Goal: Task Accomplishment & Management: Complete application form

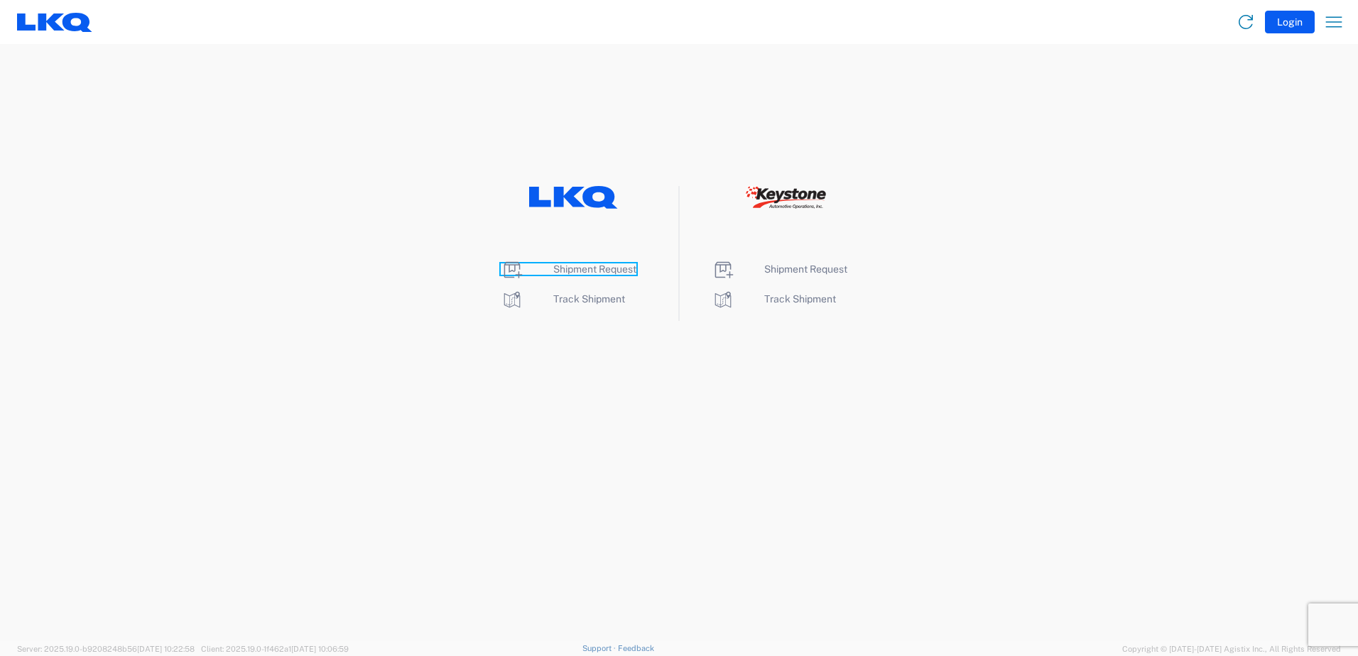
click at [580, 265] on span "Shipment Request" at bounding box center [594, 269] width 83 height 11
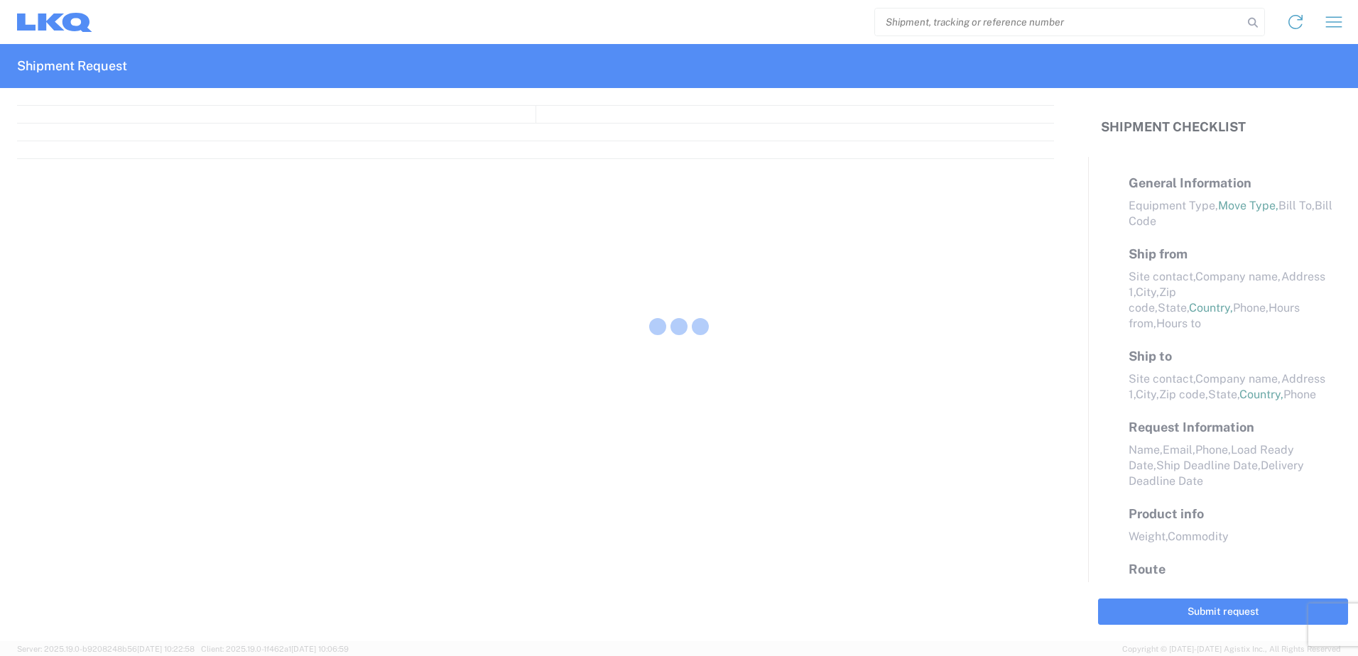
select select "FULL"
select select "LBS"
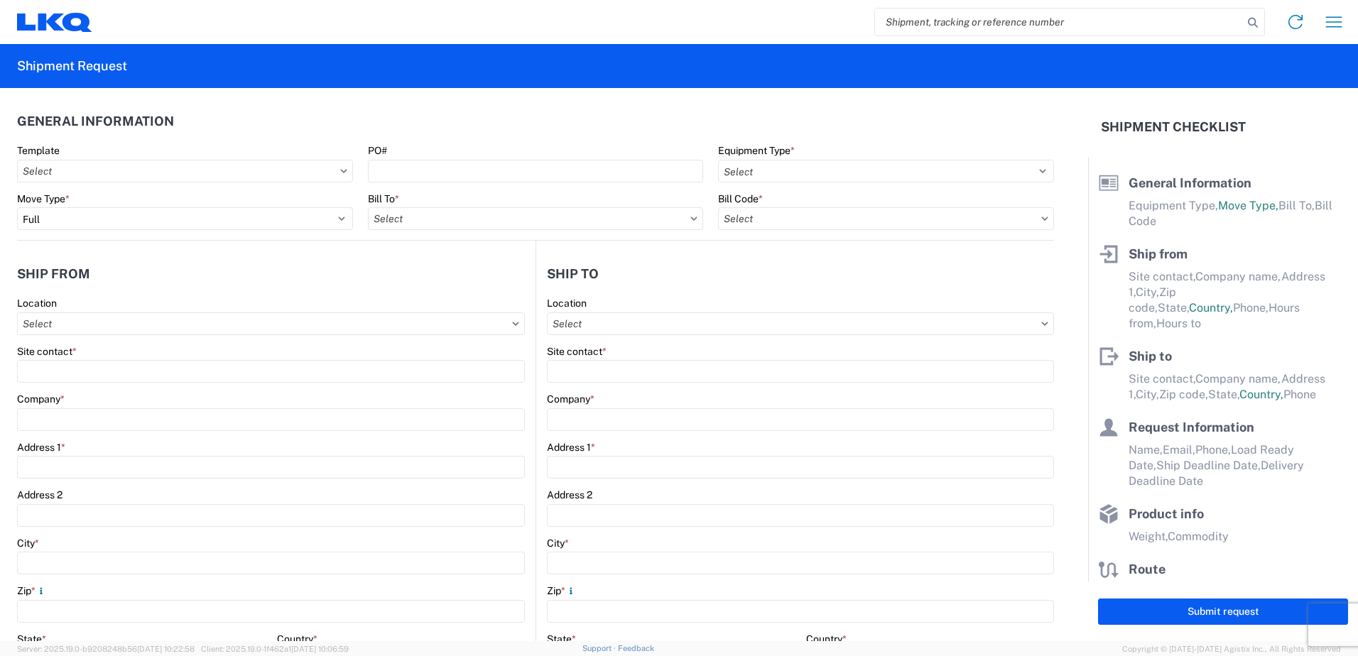
click at [340, 173] on icon at bounding box center [343, 171] width 6 height 4
click at [622, 217] on input "text" at bounding box center [536, 218] width 336 height 23
type input "1810"
click at [455, 281] on div "1810 - LKQ Heavy Duty Truck Core" at bounding box center [492, 282] width 249 height 23
type input "1810 - LKQ Heavy Duty Truck Core"
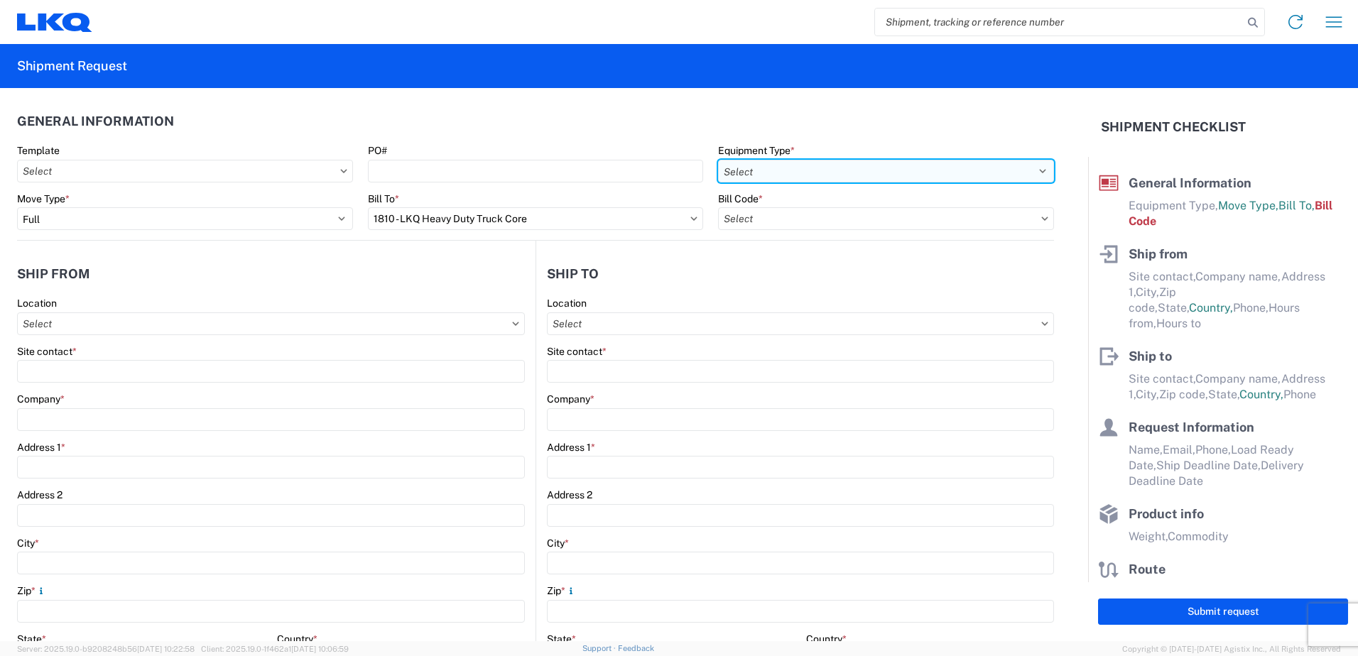
click at [840, 168] on select "Select 53’ Dry Van Flatbed Dropdeck (van) Lowboy (flatbed) Rail" at bounding box center [886, 171] width 336 height 23
select select "STDV"
click at [718, 160] on select "Select 53’ Dry Van Flatbed Dropdeck (van) Lowboy (flatbed) Rail" at bounding box center [886, 171] width 336 height 23
click at [786, 212] on input "text" at bounding box center [886, 218] width 336 height 23
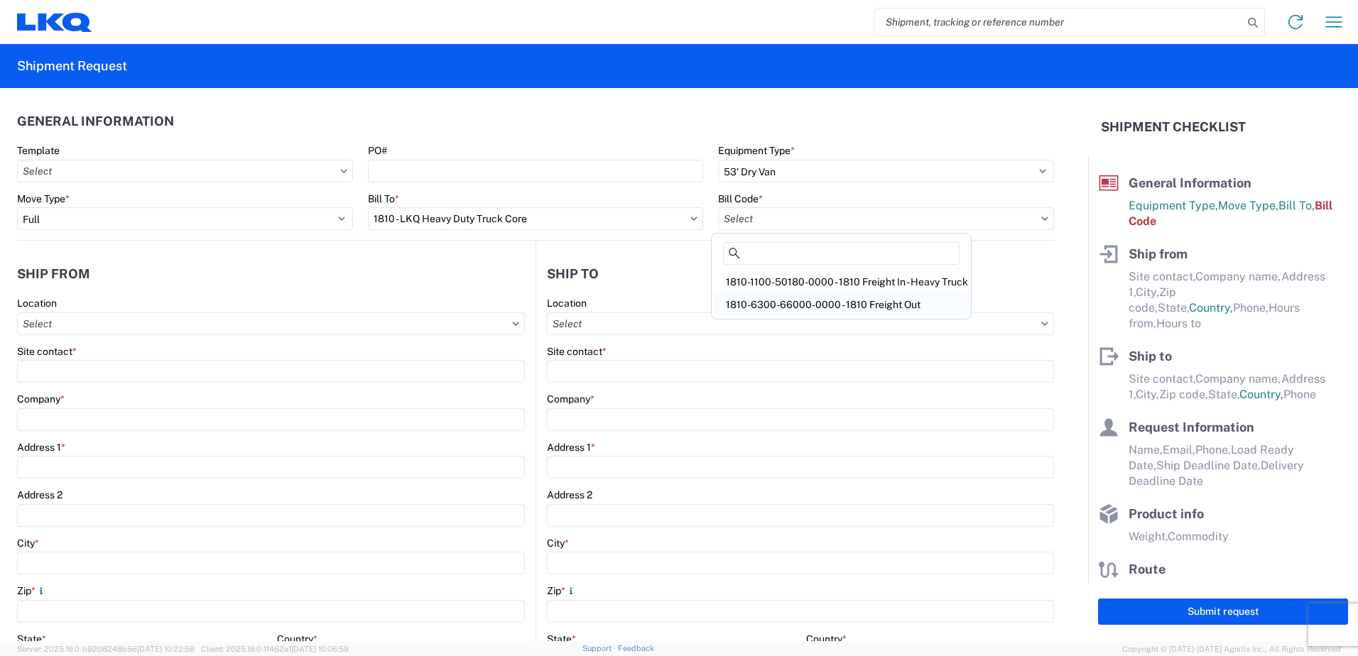
click at [798, 301] on div "1810-6300-66000-0000 - 1810 Freight Out" at bounding box center [842, 304] width 254 height 23
type input "1810-6300-66000-0000 - 1810 Freight Out"
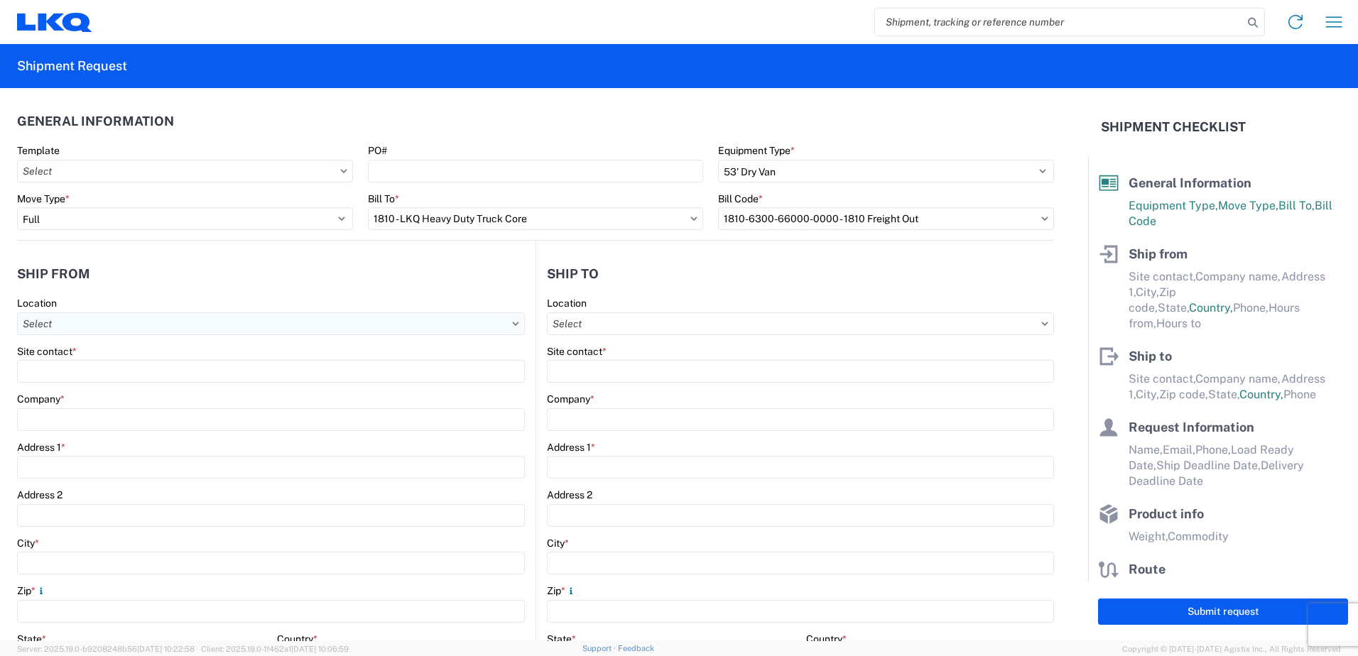
click at [79, 325] on input "text" at bounding box center [271, 324] width 508 height 23
type input "1810"
click at [109, 386] on div "1810 - LKQ Heavy Duty Truck Core" at bounding box center [145, 387] width 249 height 23
type input "1810 - LKQ Heavy Duty Truck Core"
type input "LKQ Corporation"
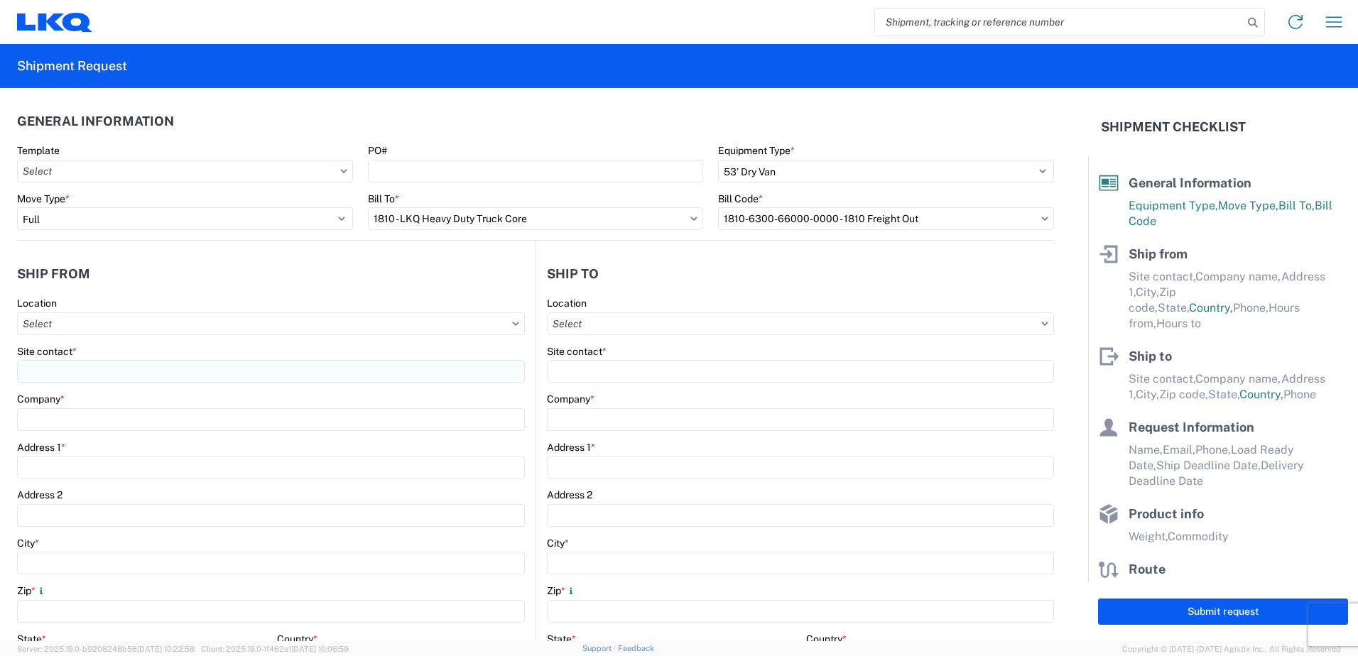
type input "[STREET_ADDRESS]"
type input "Lansing"
type input "60438"
select select "IL"
select select "US"
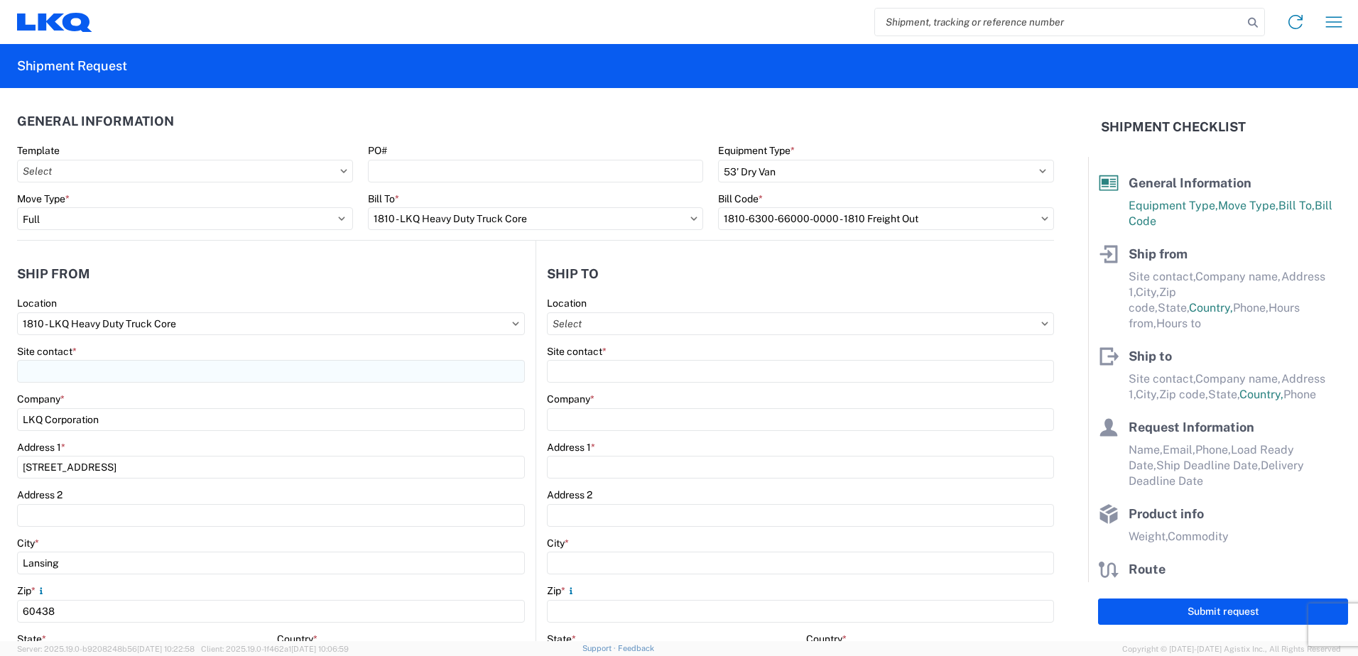
type input "07:30"
type input "17:00"
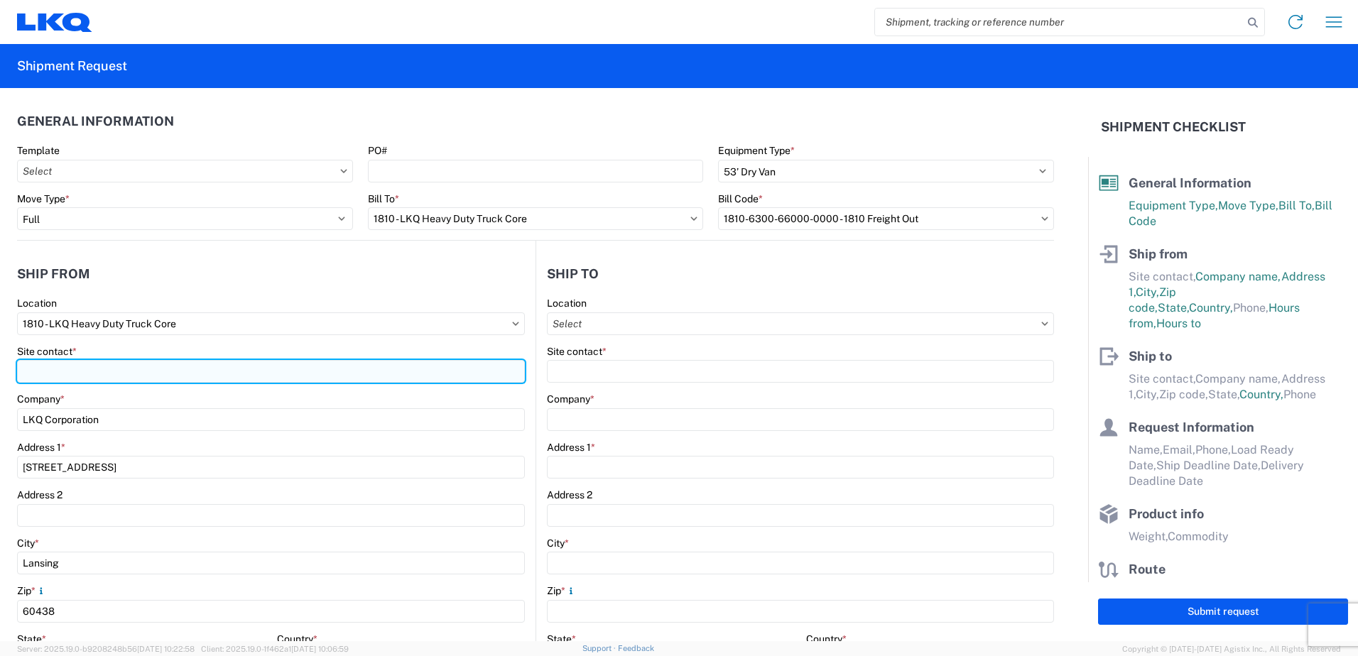
click at [88, 364] on input "Site contact *" at bounding box center [271, 371] width 508 height 23
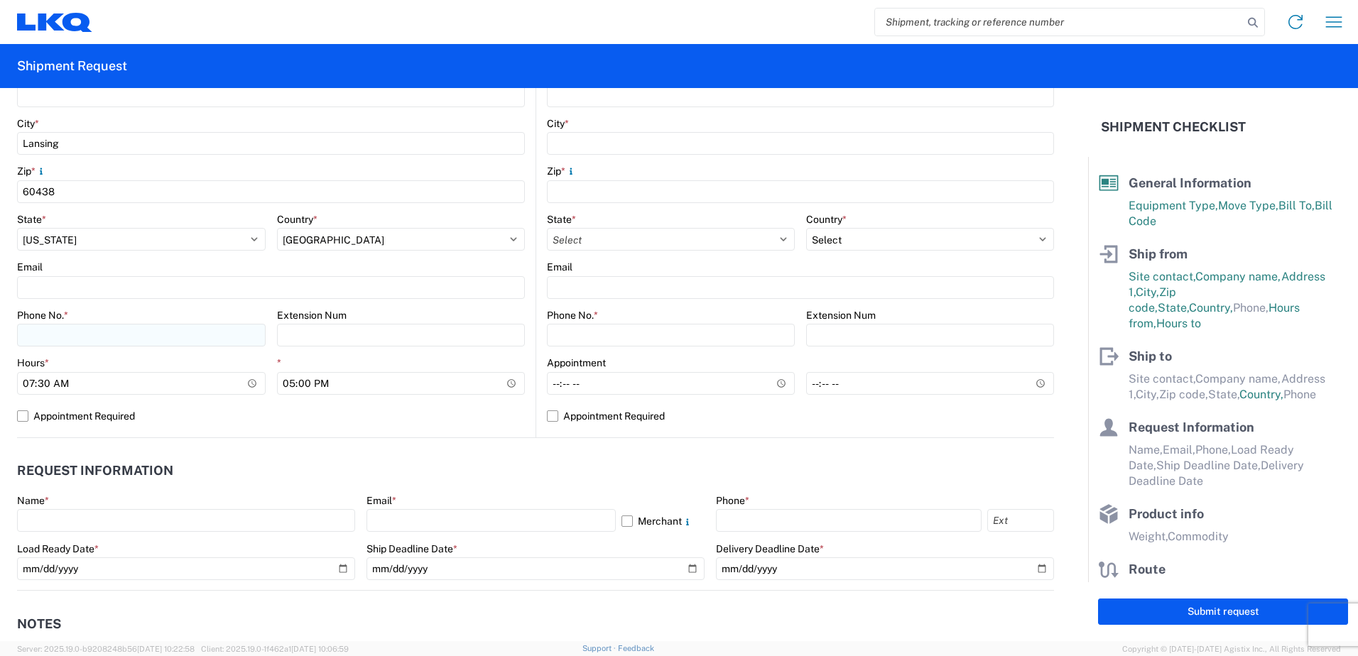
scroll to position [426, 0]
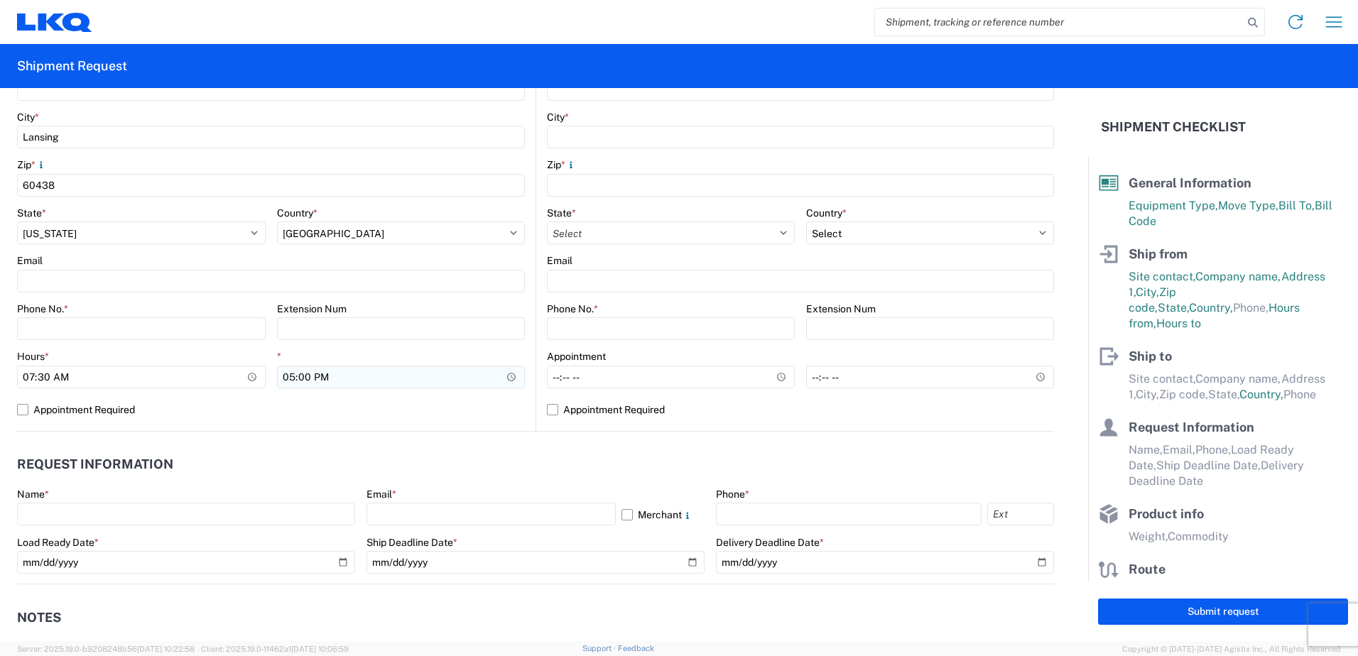
type input "[PERSON_NAME]"
click at [285, 380] on input "17:00" at bounding box center [401, 377] width 249 height 23
type input "16:00"
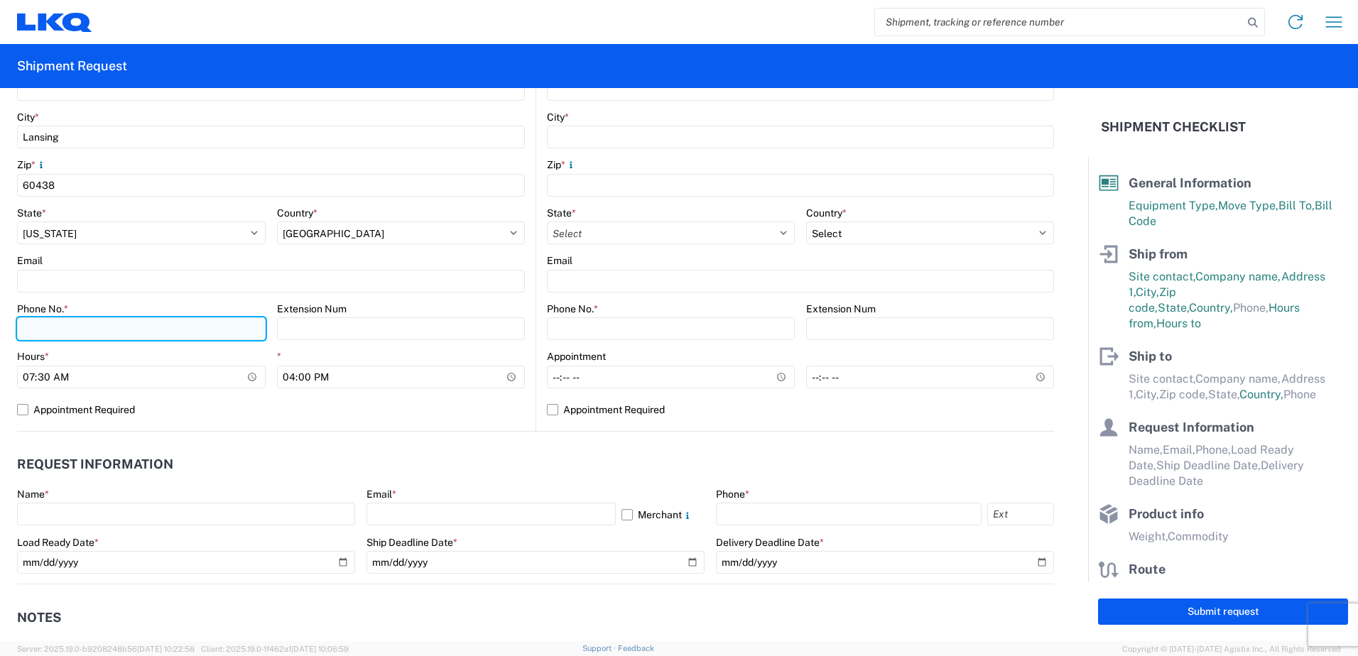
click at [95, 333] on input "Phone No. *" at bounding box center [141, 329] width 249 height 23
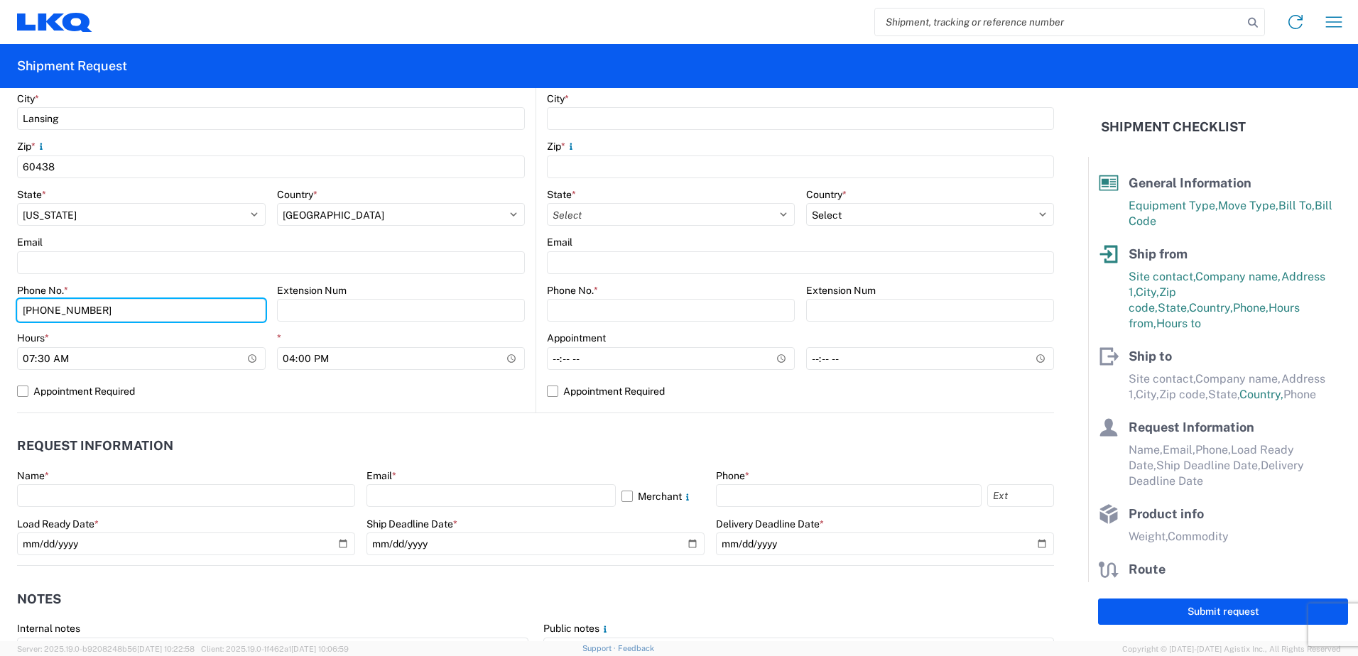
scroll to position [71, 0]
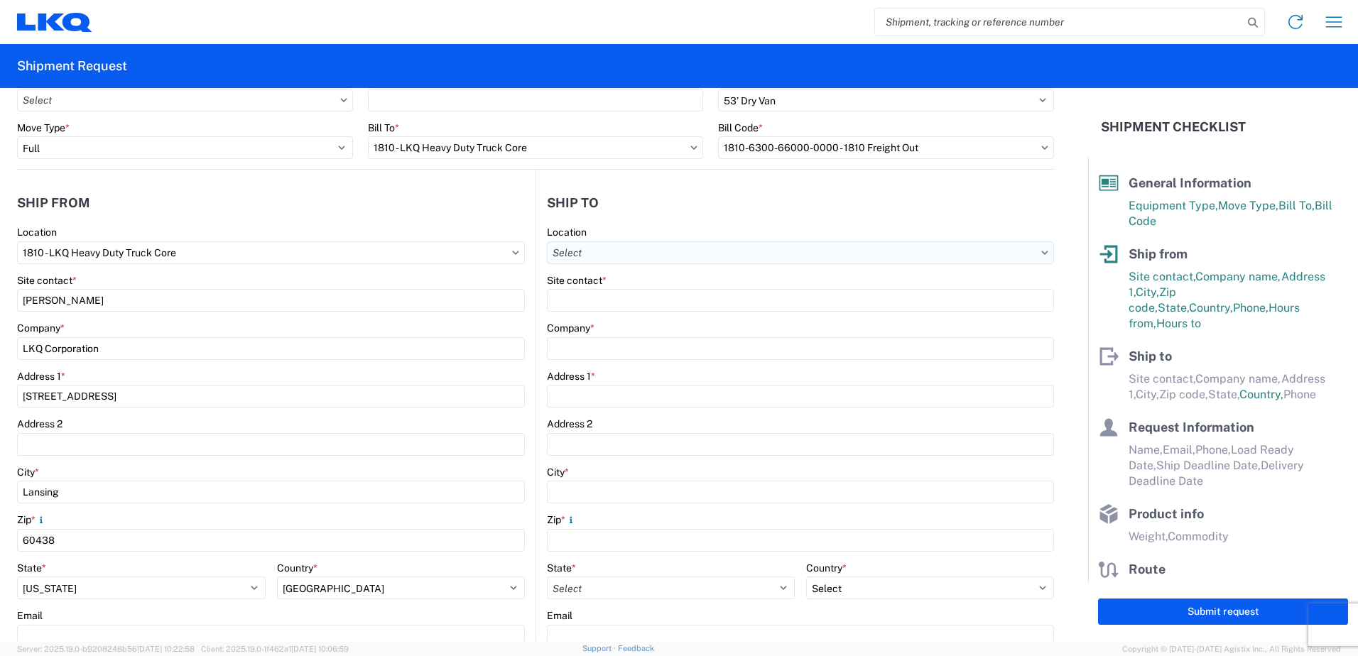
type input "[PHONE_NUMBER]"
click at [622, 249] on input "text" at bounding box center [800, 253] width 507 height 23
type input "c"
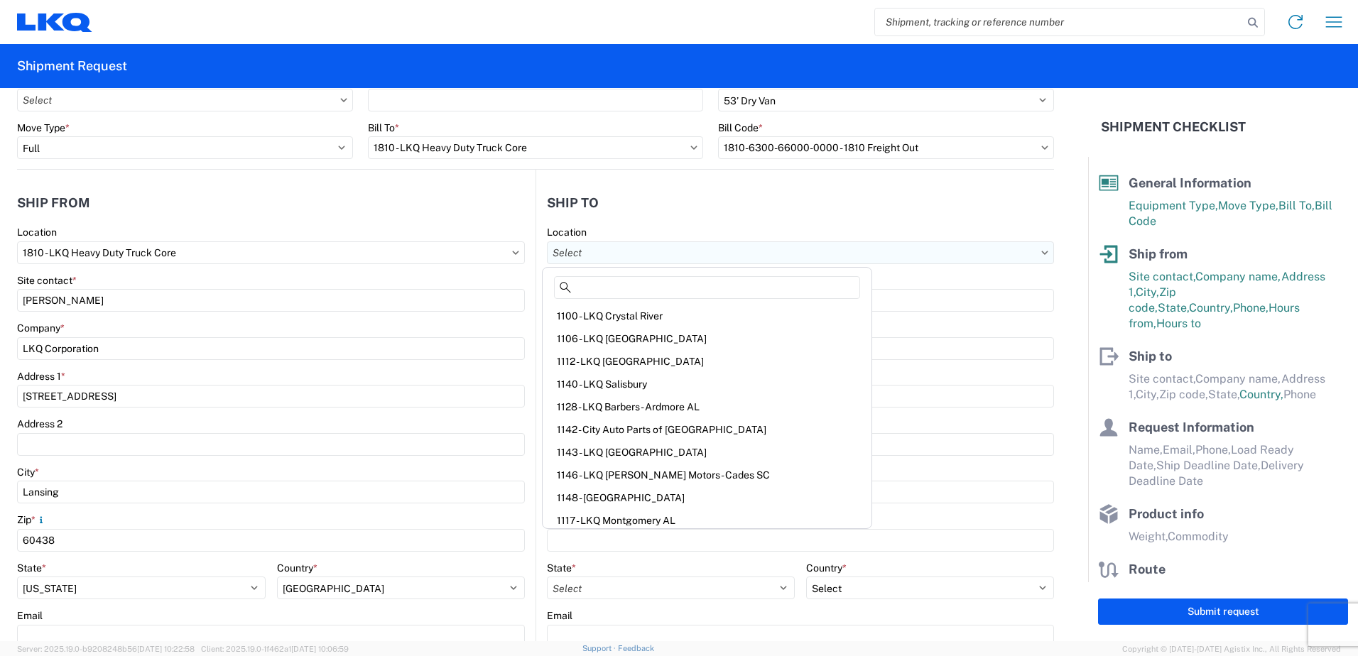
click at [683, 257] on input "text" at bounding box center [800, 253] width 507 height 23
click at [997, 298] on input "Site contact *" at bounding box center [800, 300] width 507 height 23
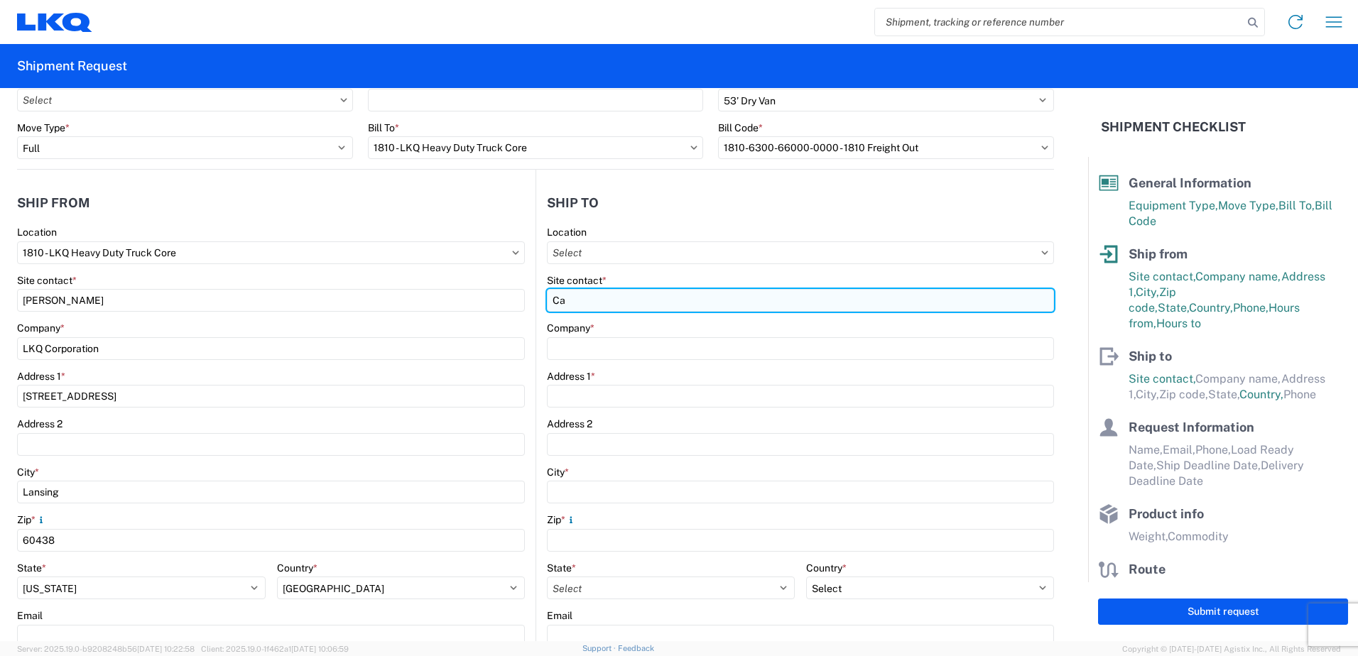
type input "C"
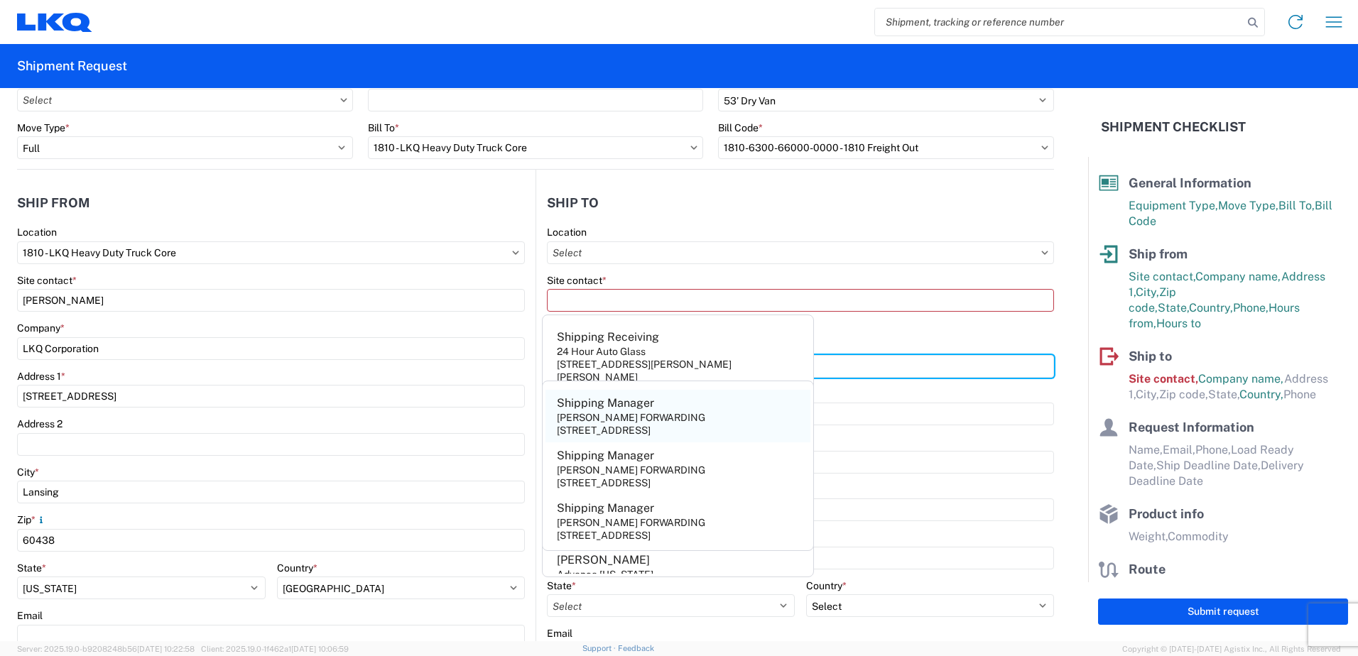
type input "[PERSON_NAME]"
click at [575, 431] on div "[STREET_ADDRESS]" at bounding box center [604, 430] width 94 height 13
type input "Shipping Manager"
type input "[PERSON_NAME] FORWARDING"
type input "[GEOGRAPHIC_DATA]"
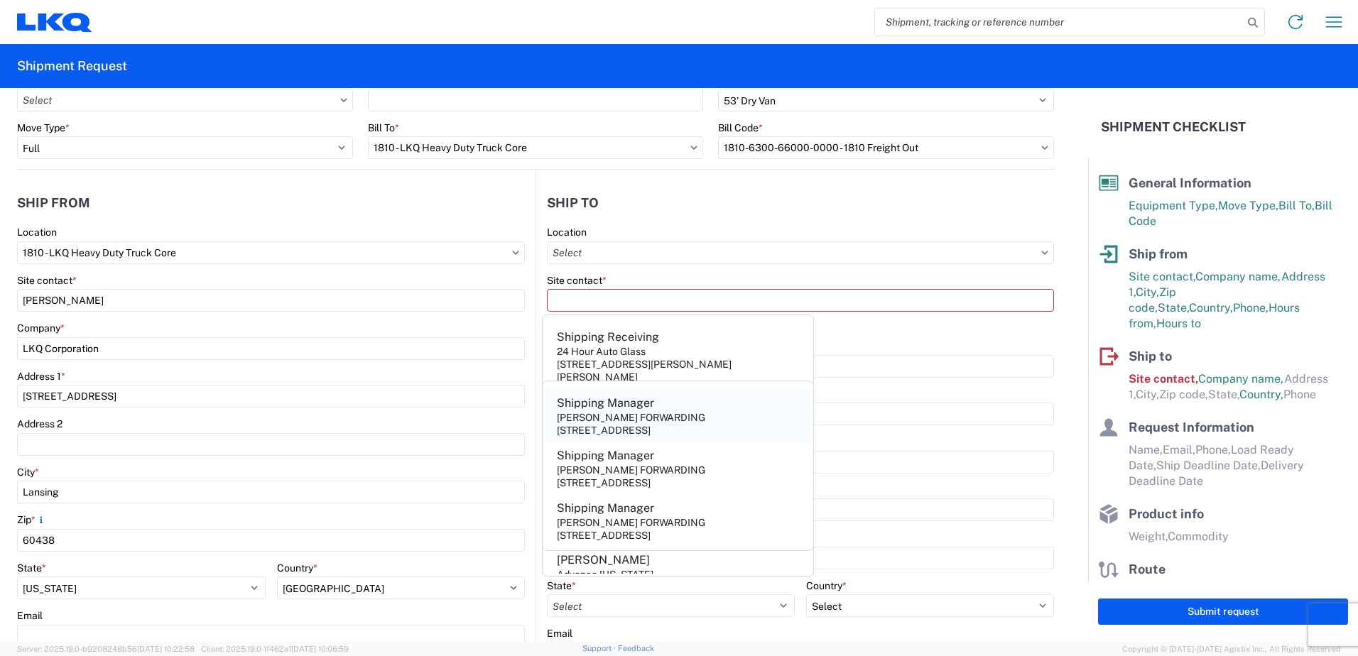
type input "Laredo"
type input "78045"
select select "[GEOGRAPHIC_DATA]"
select select "US"
type input "[PHONE_NUMBER]"
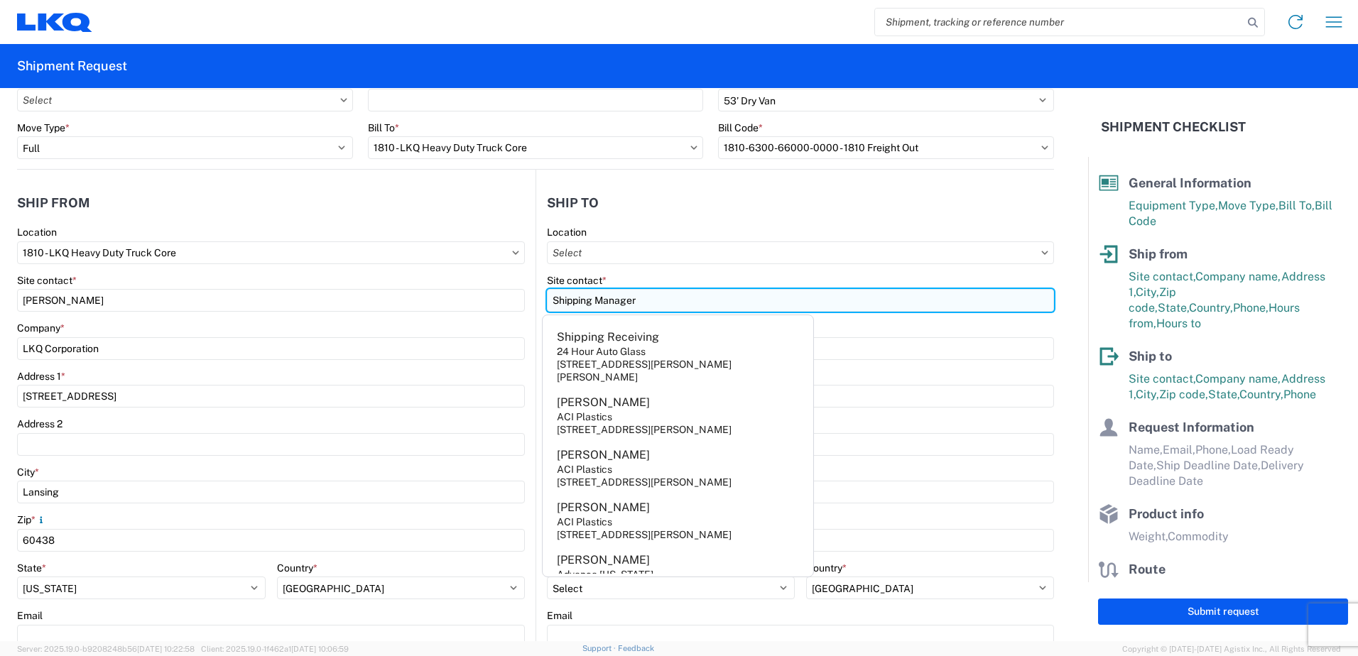
click at [937, 308] on input "Shipping Manager" at bounding box center [800, 300] width 507 height 23
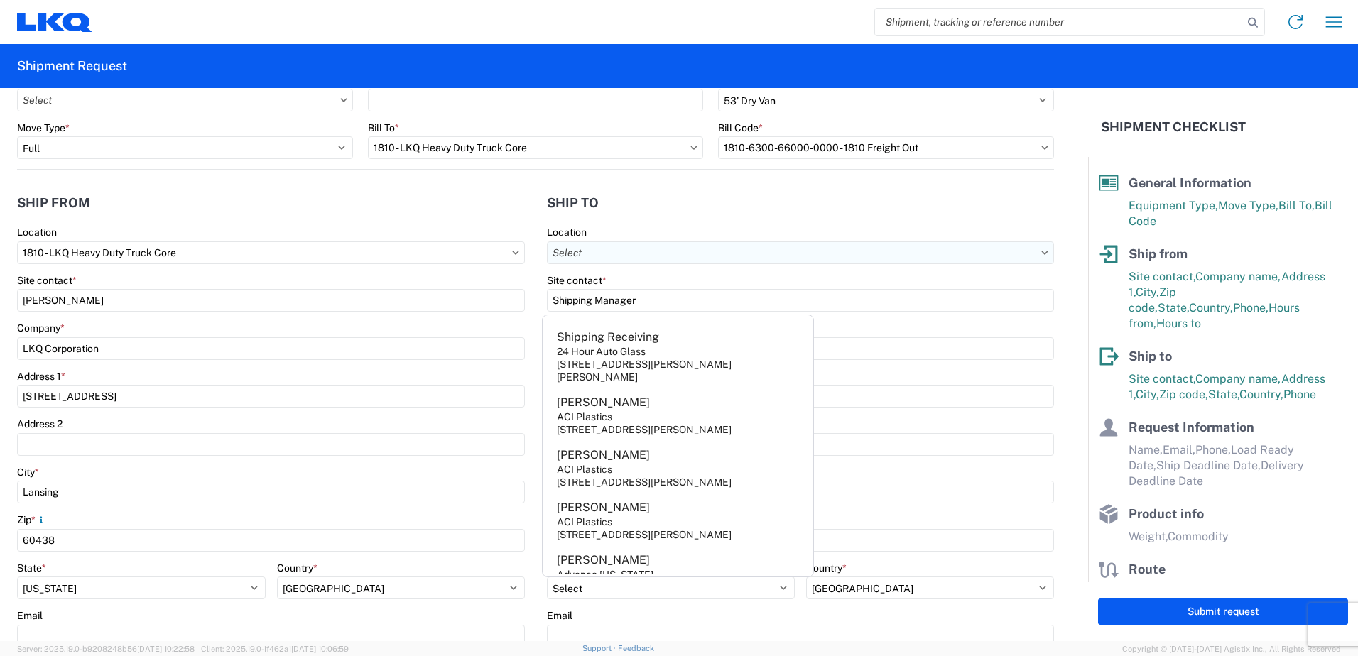
click at [942, 246] on input "text" at bounding box center [800, 253] width 507 height 23
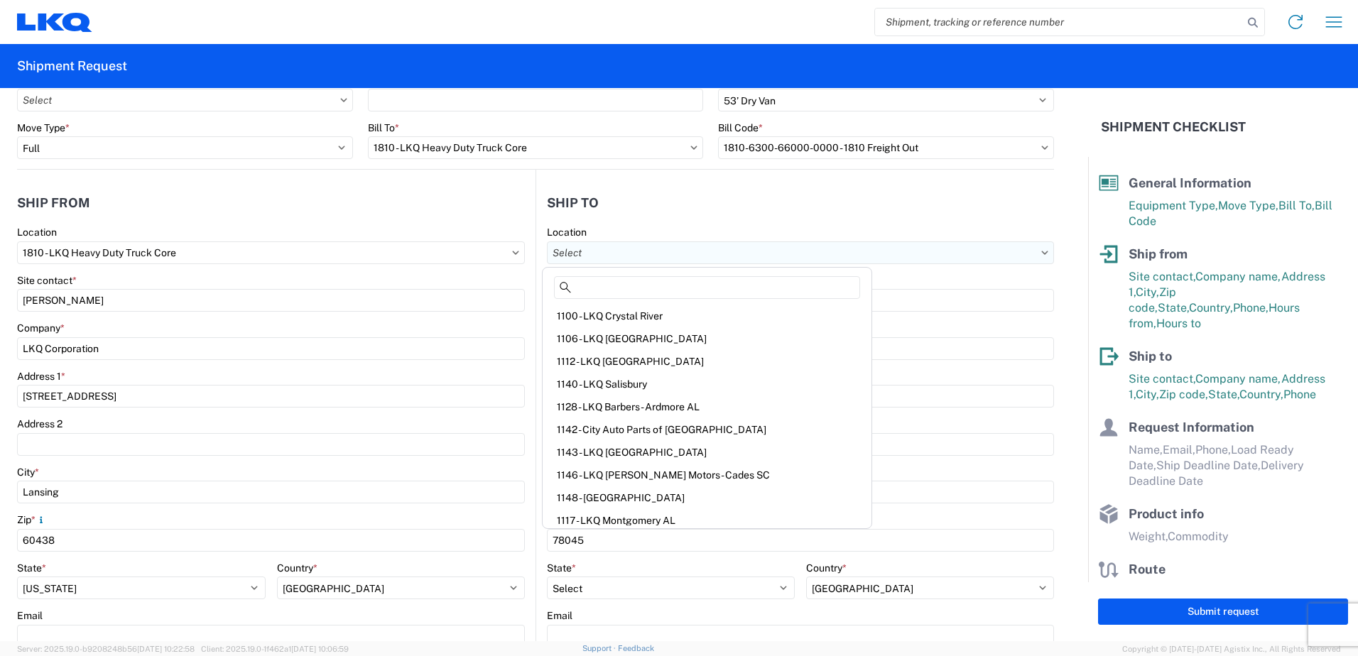
click at [872, 249] on input "text" at bounding box center [800, 253] width 507 height 23
click at [494, 331] on div "Company *" at bounding box center [271, 328] width 508 height 13
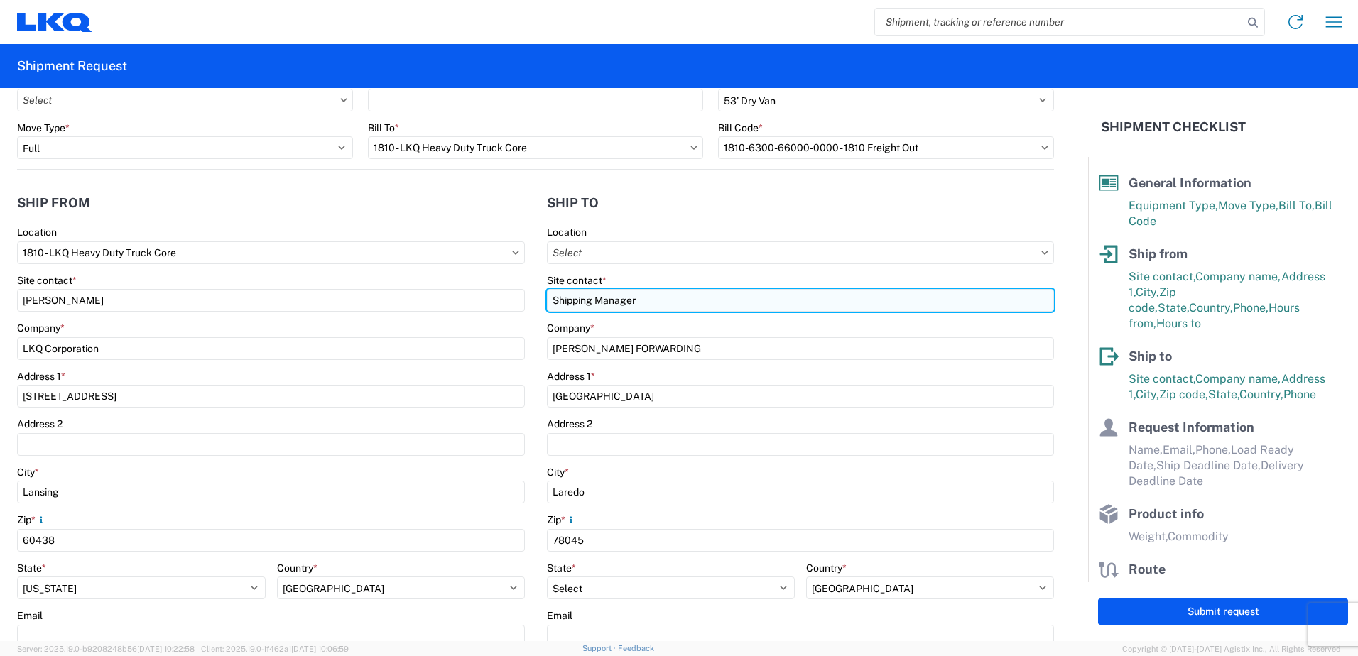
click at [654, 300] on input "Shipping Manager" at bounding box center [800, 300] width 507 height 23
type input "Shipping Manager / [PERSON_NAME]"
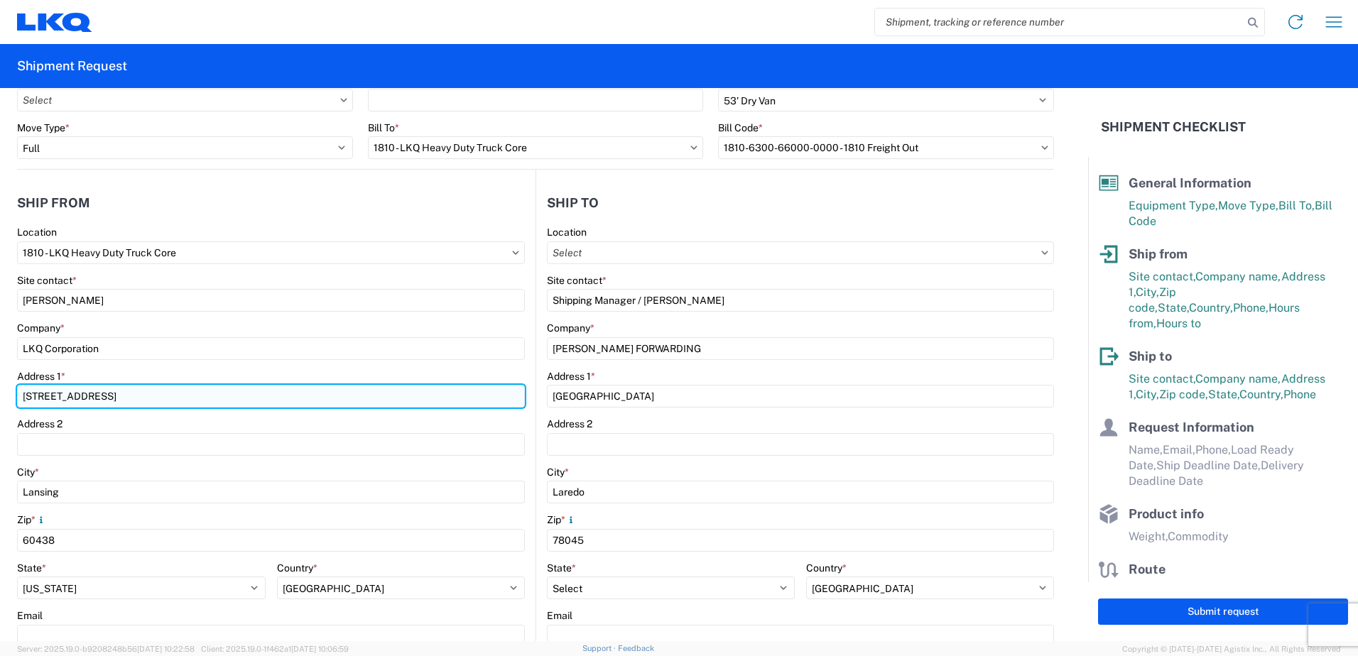
click at [492, 386] on input "[STREET_ADDRESS]" at bounding box center [271, 396] width 508 height 23
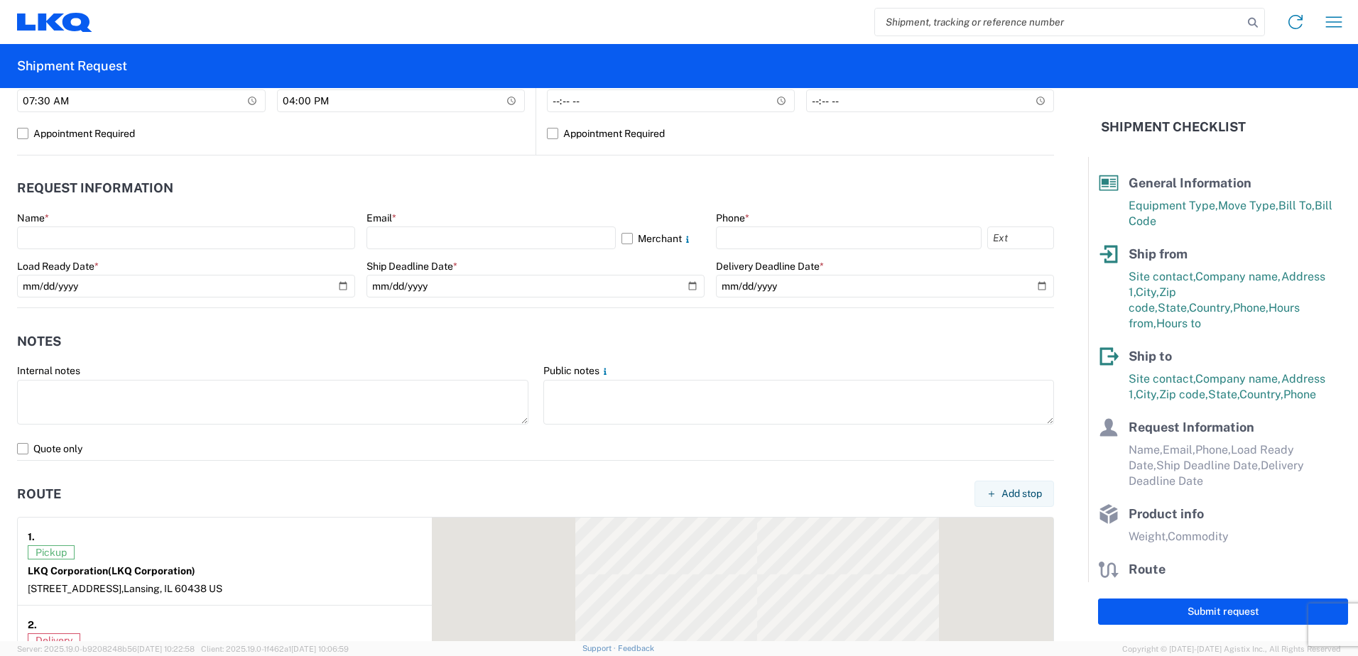
scroll to position [710, 0]
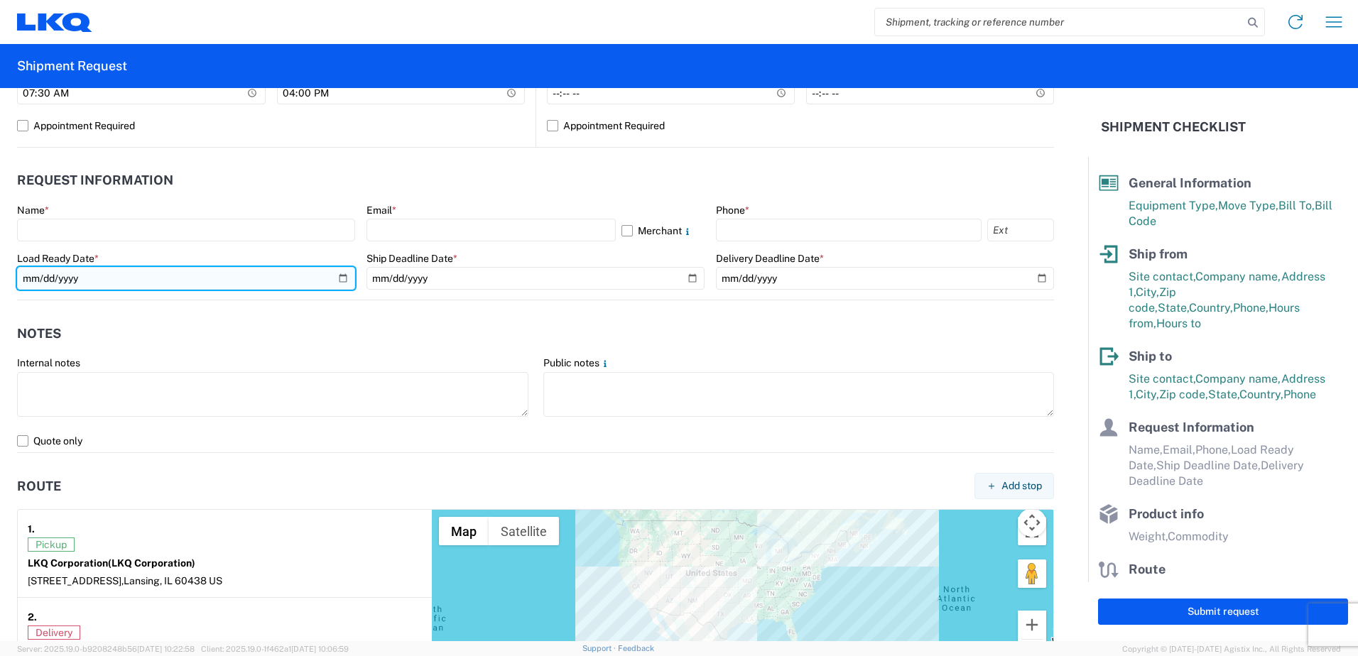
click at [34, 281] on input "date" at bounding box center [186, 278] width 338 height 23
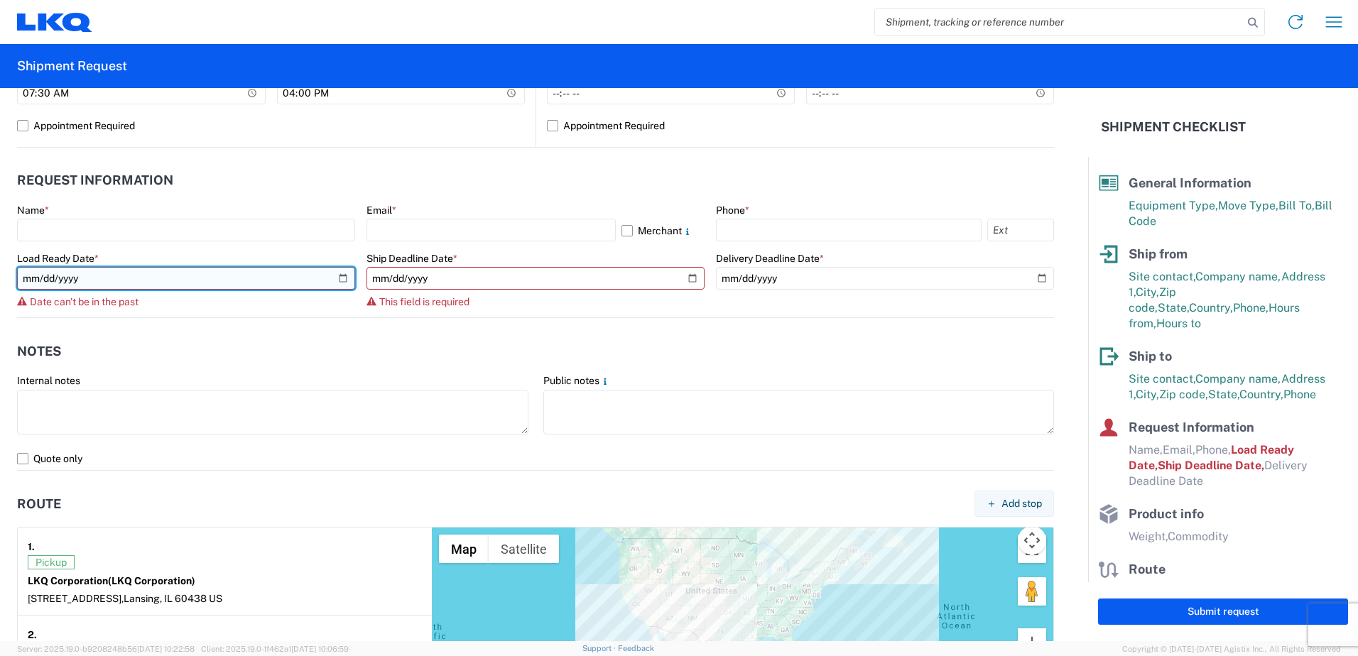
click at [40, 279] on input "[DATE]" at bounding box center [186, 278] width 338 height 23
type input "[DATE]"
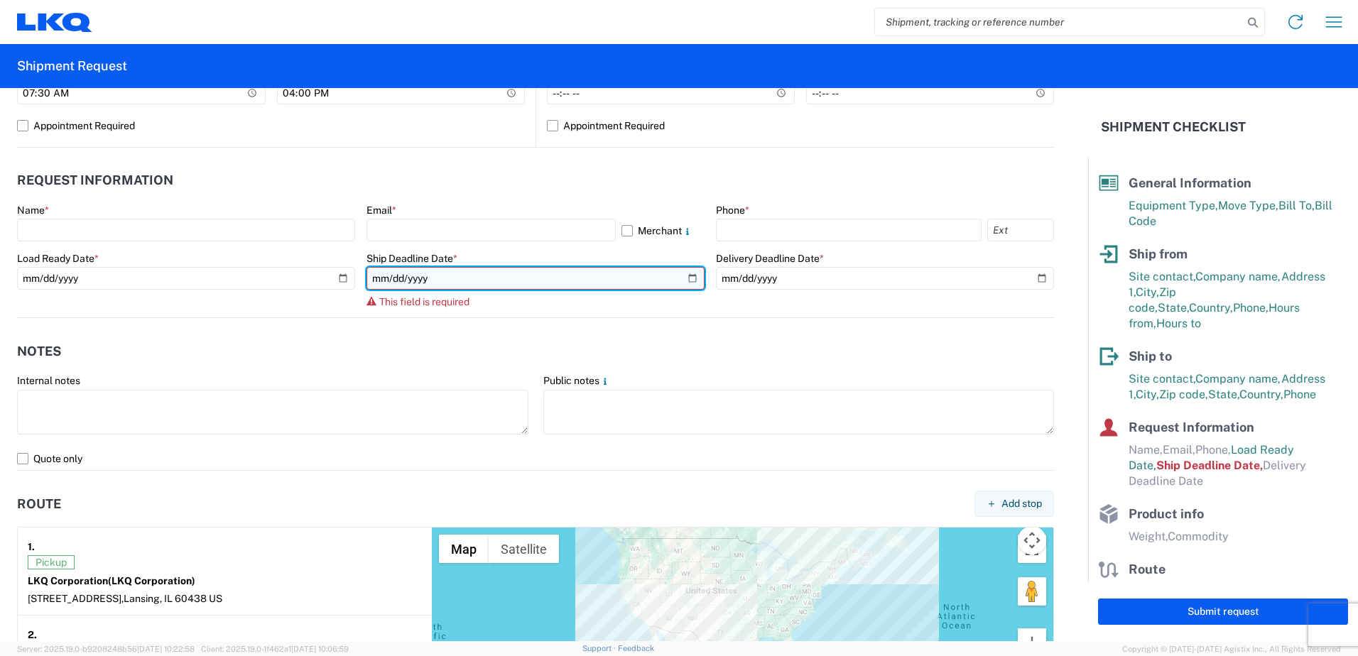
click at [379, 281] on input "date" at bounding box center [536, 278] width 338 height 23
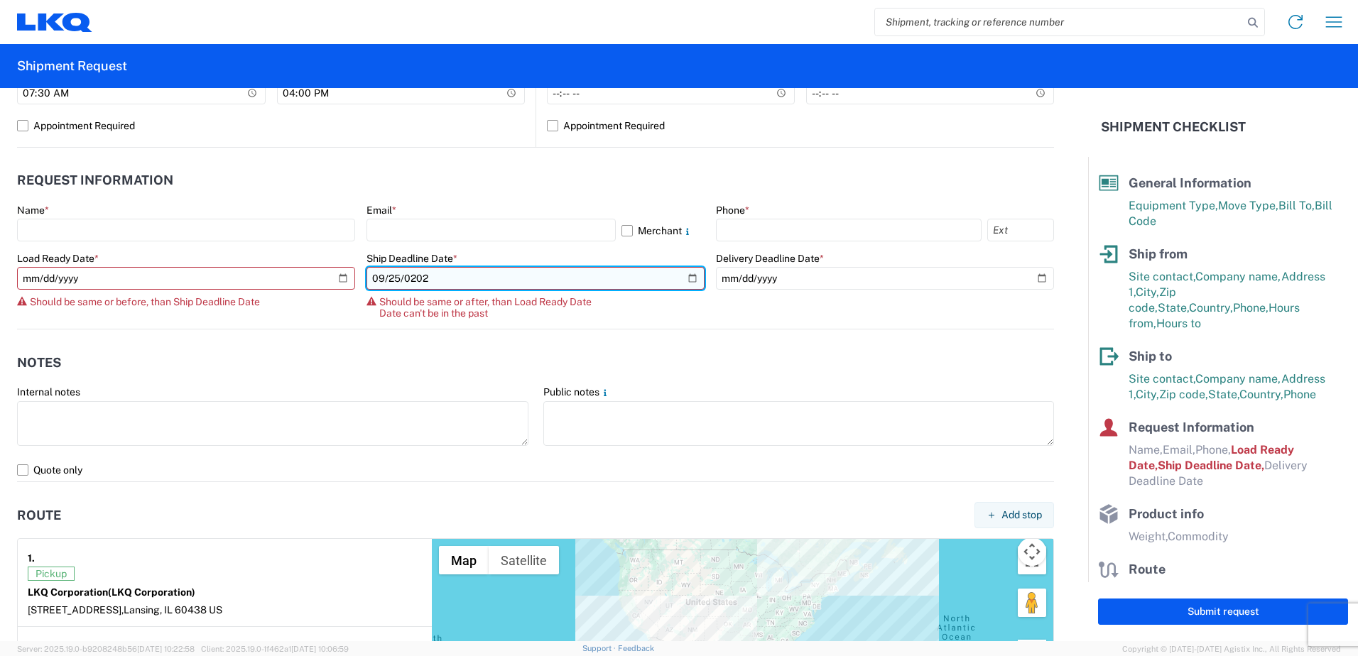
type input "[DATE]"
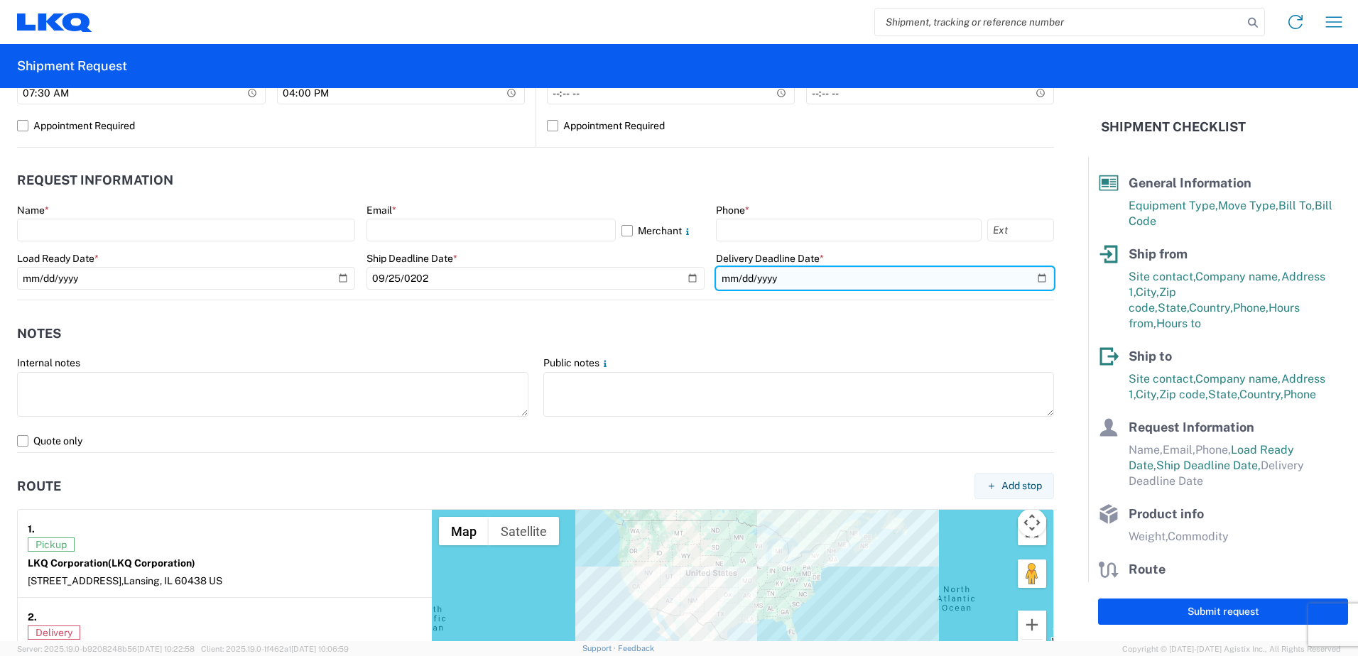
click at [747, 281] on input "date" at bounding box center [885, 278] width 338 height 23
type input "[DATE]"
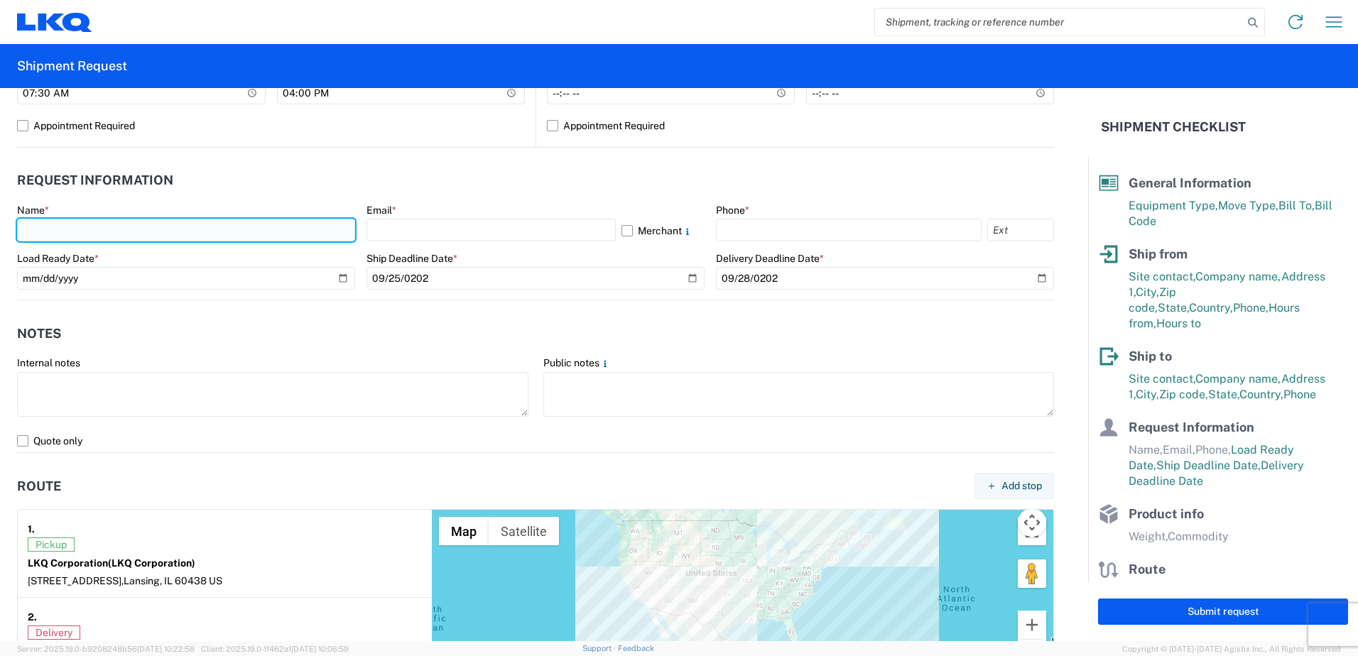
click at [51, 222] on input "text" at bounding box center [186, 230] width 338 height 23
type input "[PERSON_NAME]"
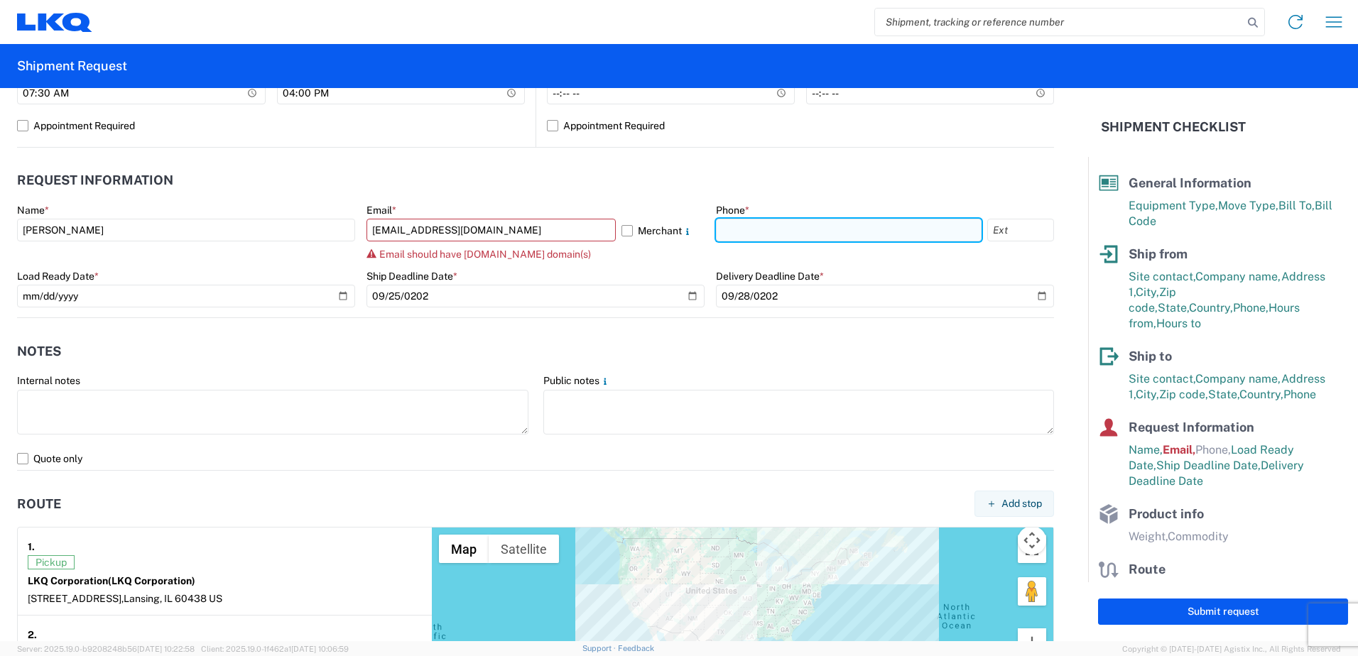
click at [720, 231] on input "text" at bounding box center [849, 230] width 266 height 23
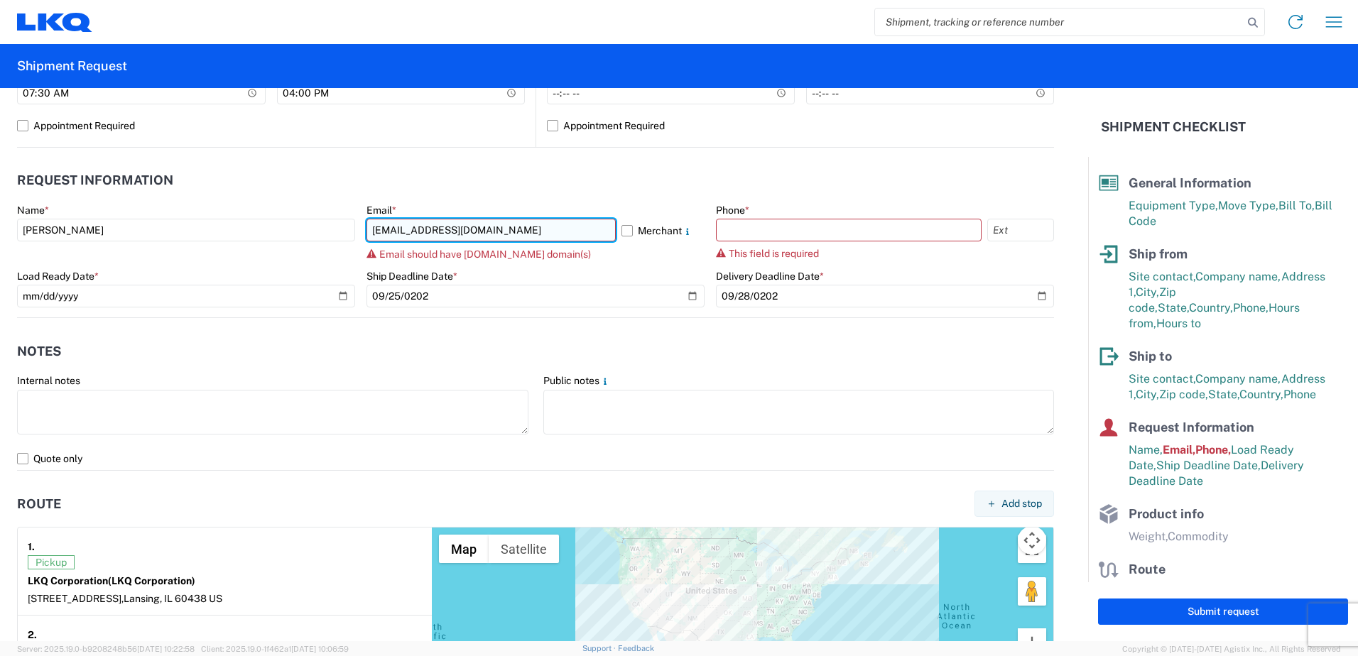
click at [482, 222] on input "[EMAIL_ADDRESS][DOMAIN_NAME]" at bounding box center [491, 230] width 249 height 23
type input "[EMAIL_ADDRESS][DOMAIN_NAME]"
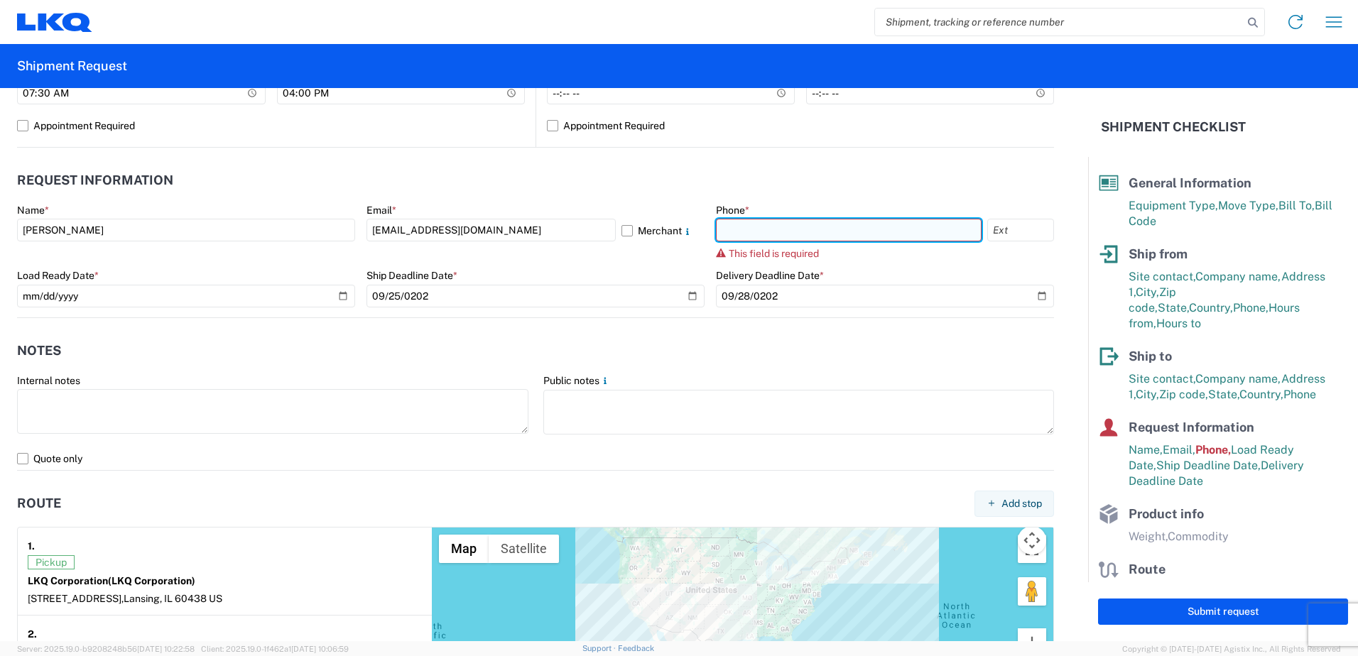
click at [737, 227] on input "text" at bounding box center [849, 230] width 266 height 23
click at [1002, 182] on header "Request Information" at bounding box center [535, 181] width 1037 height 32
click at [764, 234] on input "text" at bounding box center [849, 230] width 266 height 23
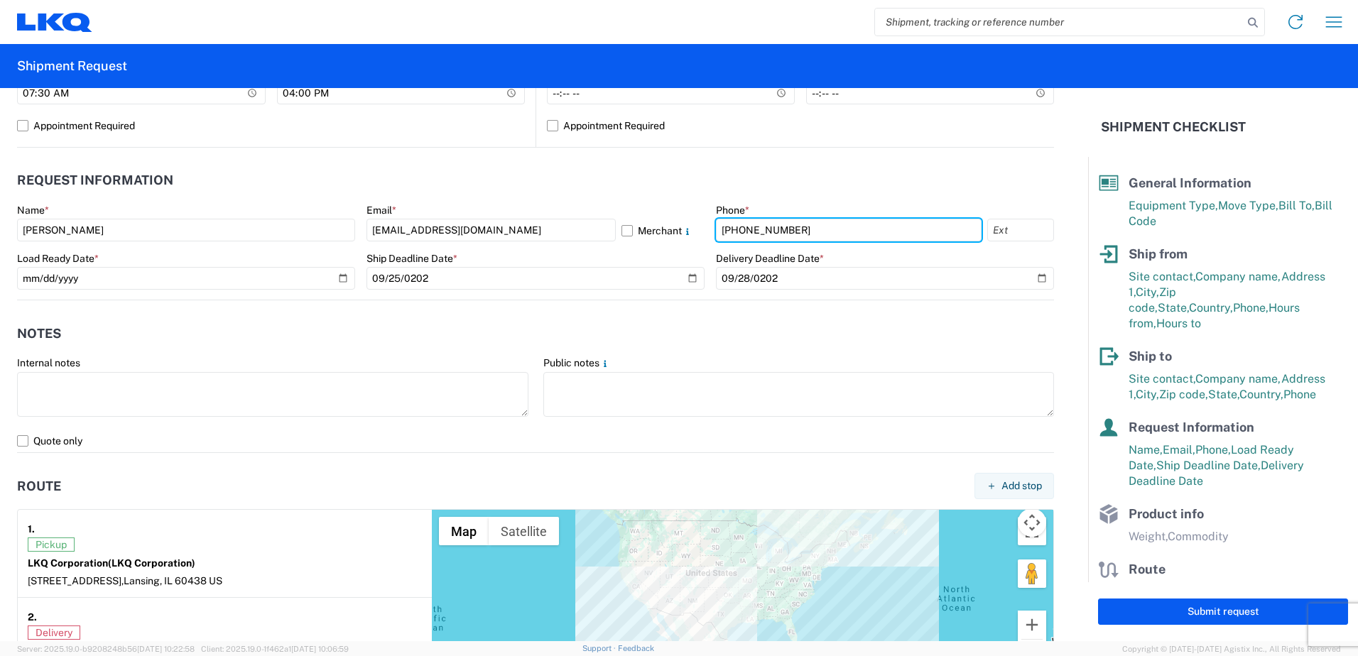
type input "[PHONE_NUMBER]"
click at [771, 180] on header "Request Information" at bounding box center [535, 181] width 1037 height 32
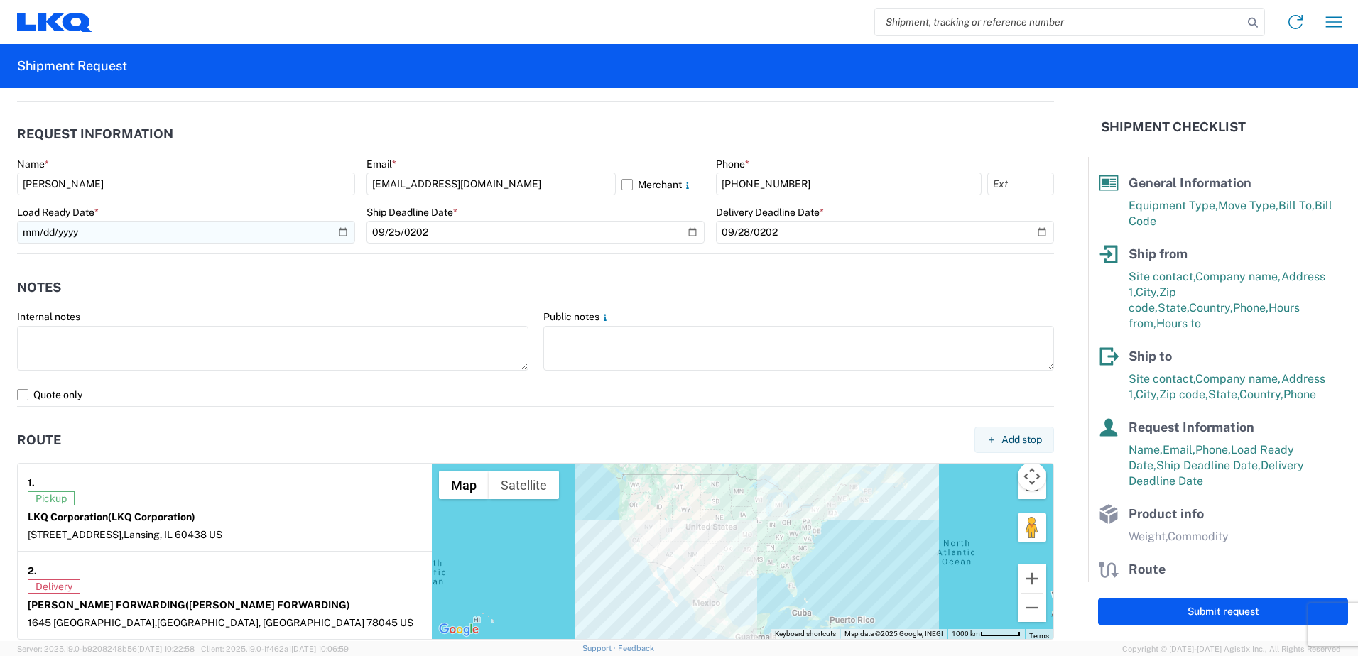
scroll to position [781, 0]
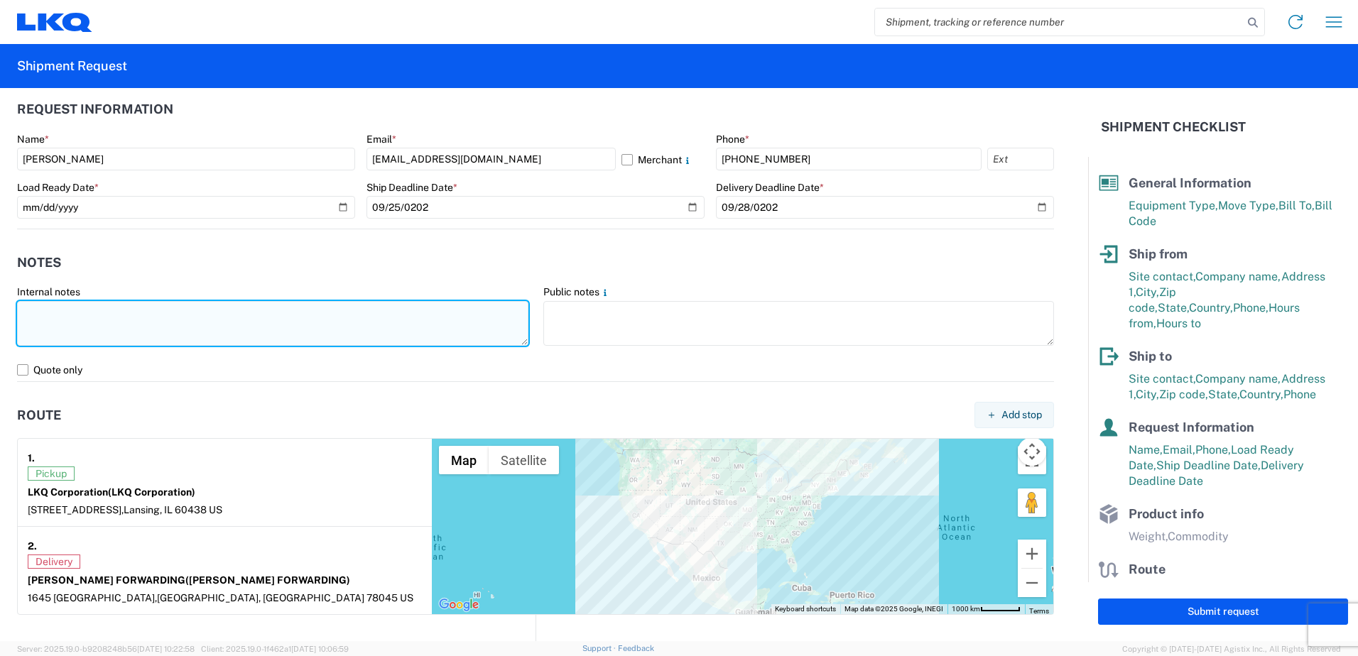
click at [58, 323] on textarea at bounding box center [272, 323] width 511 height 45
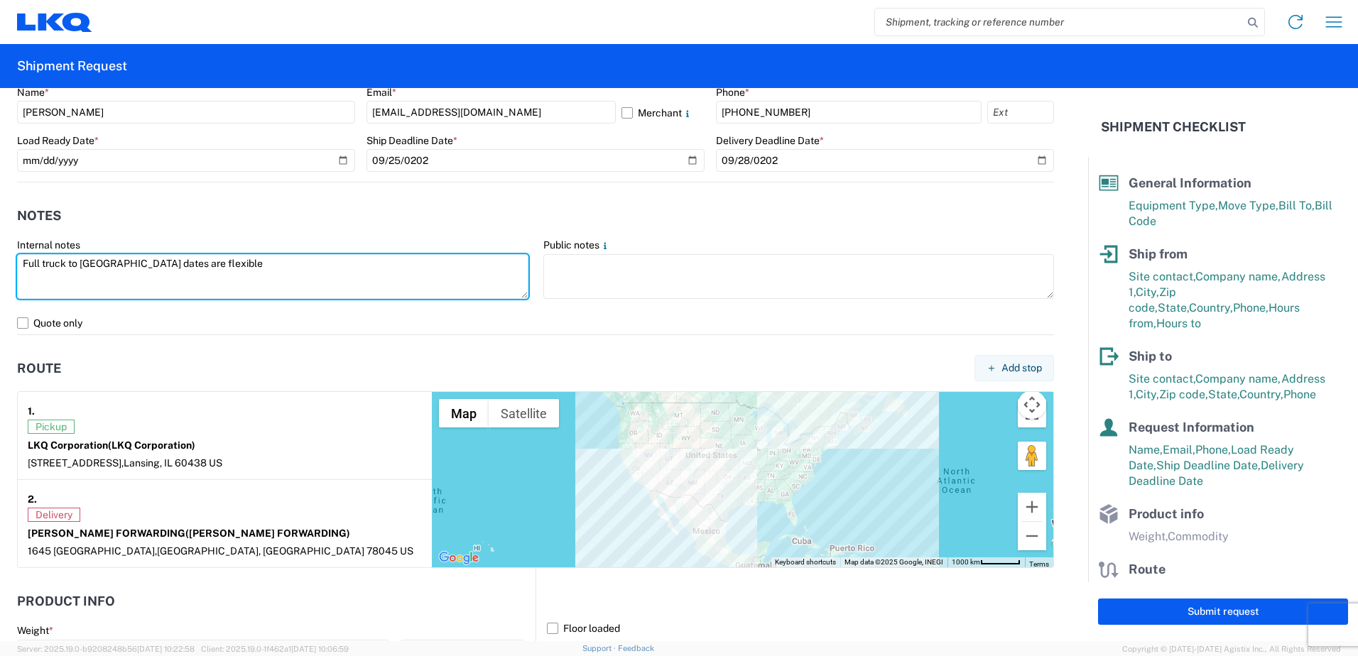
scroll to position [852, 0]
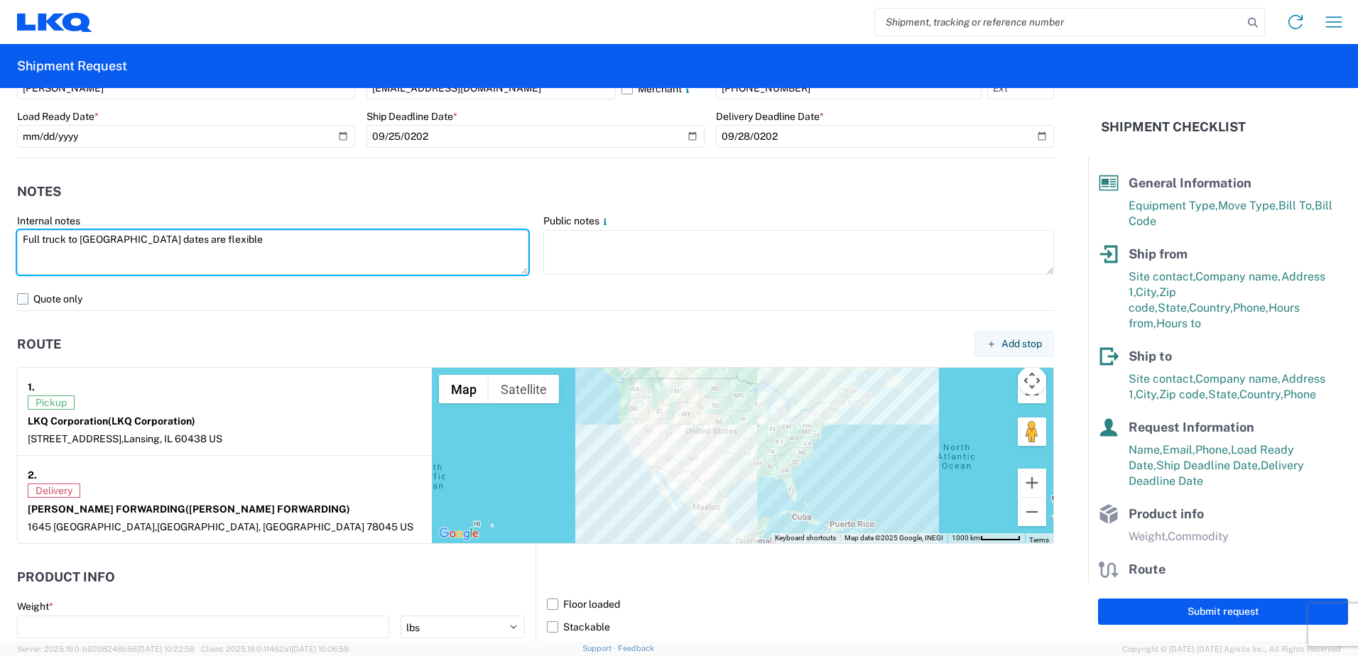
type textarea "Full truck to [GEOGRAPHIC_DATA] dates are flexible"
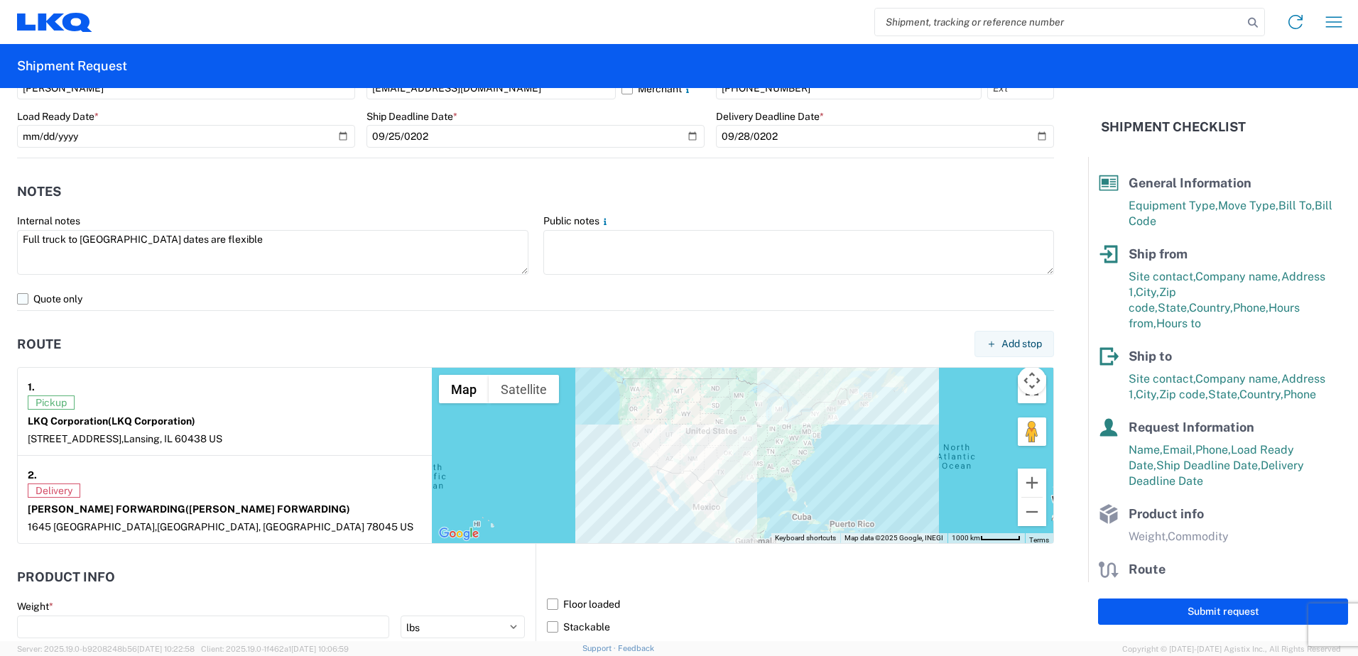
click at [29, 302] on label "Quote only" at bounding box center [535, 299] width 1037 height 23
click at [0, 0] on input "Quote only" at bounding box center [0, 0] width 0 height 0
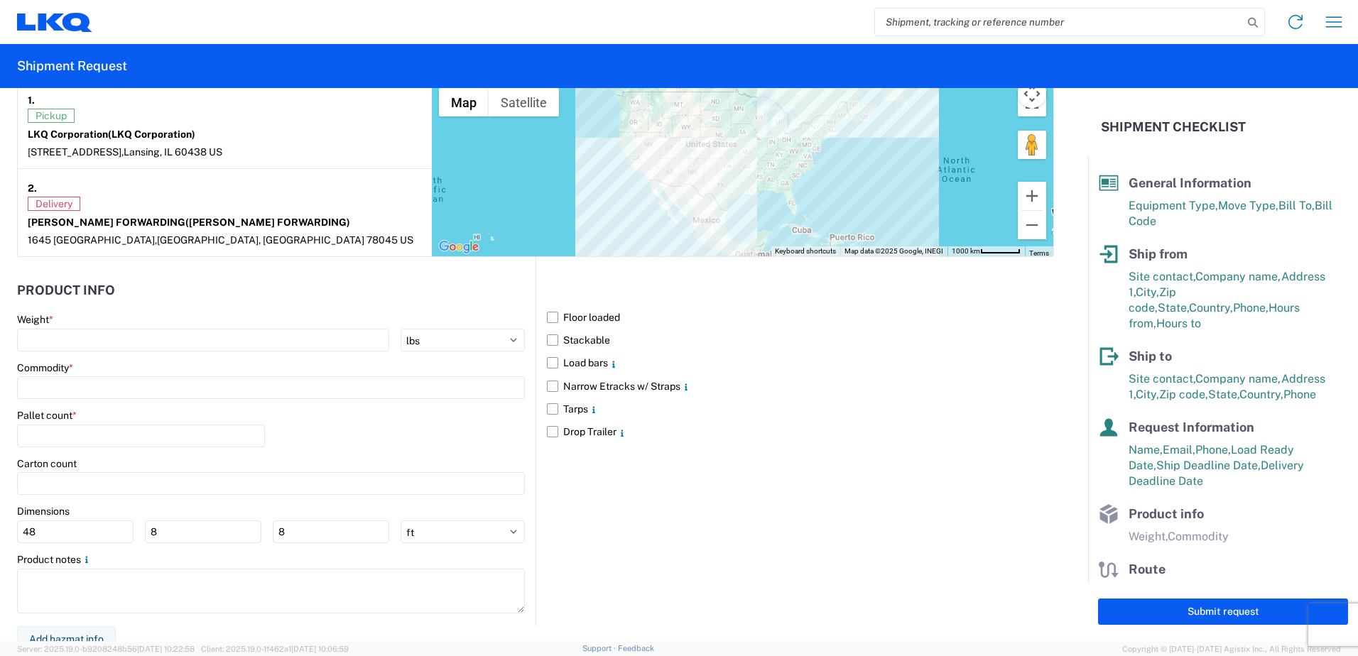
scroll to position [1151, 0]
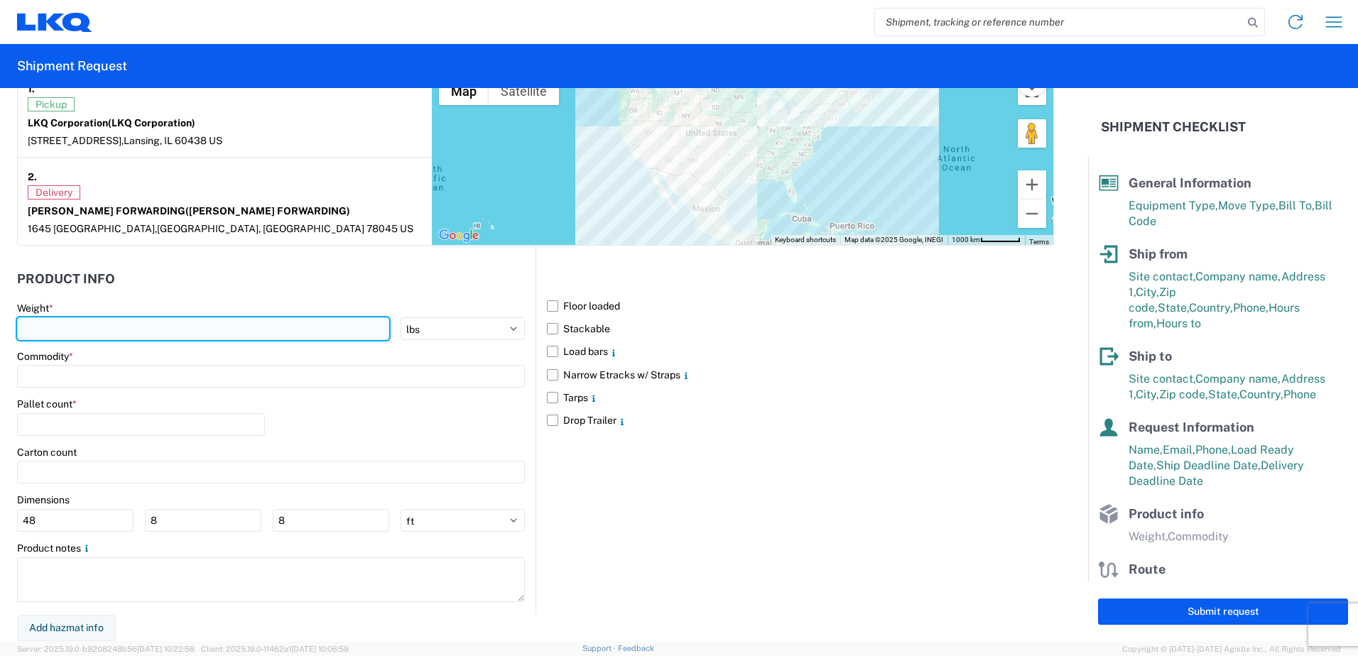
click at [60, 323] on input "number" at bounding box center [203, 329] width 372 height 23
type input "43500"
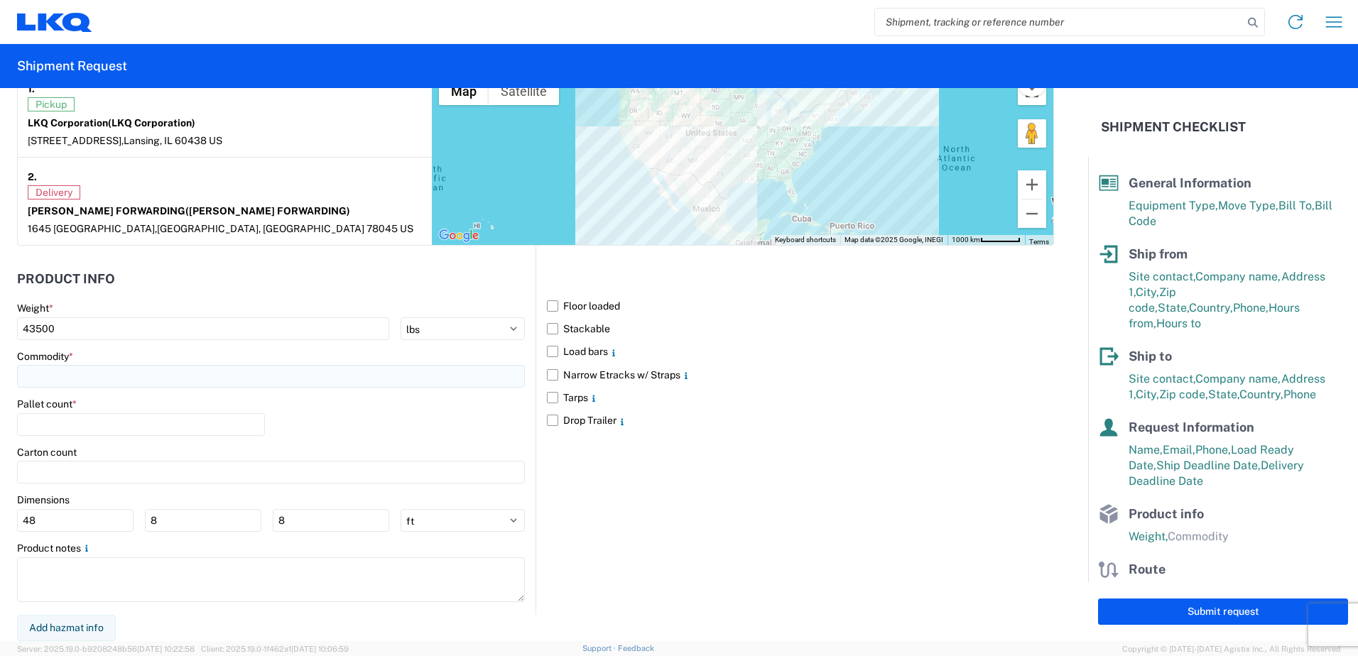
click at [89, 381] on input at bounding box center [271, 376] width 508 height 23
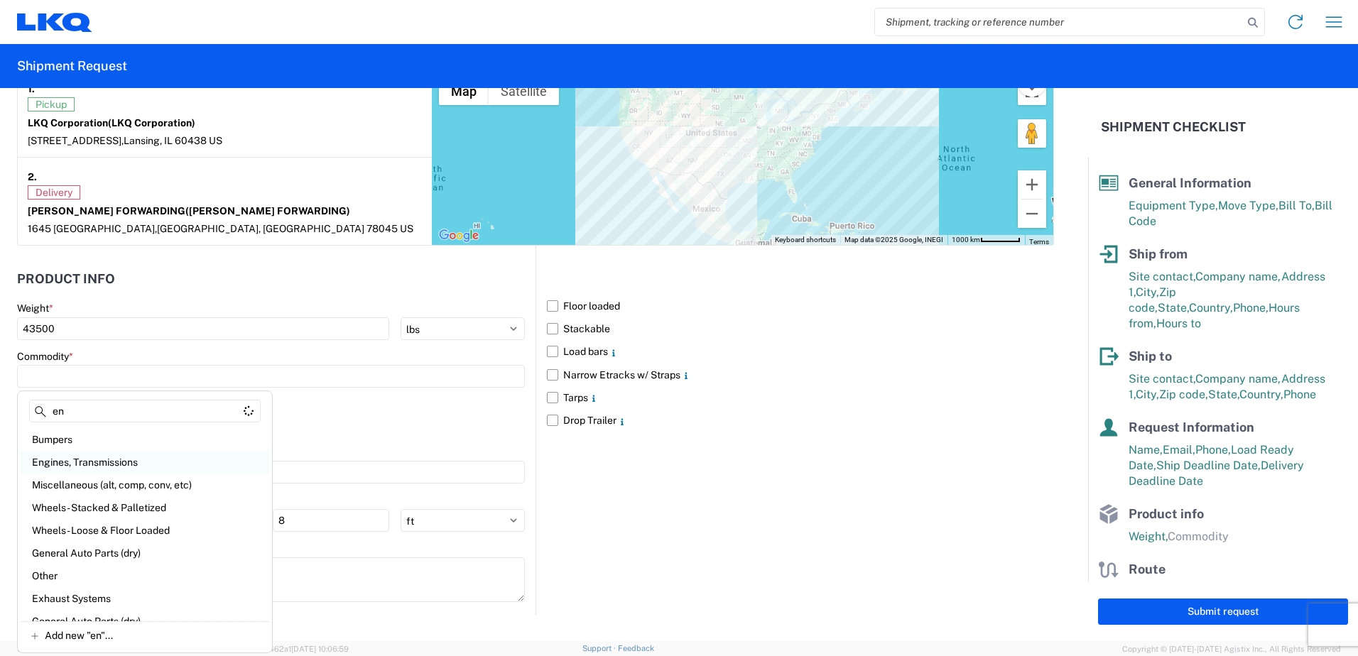
type input "en"
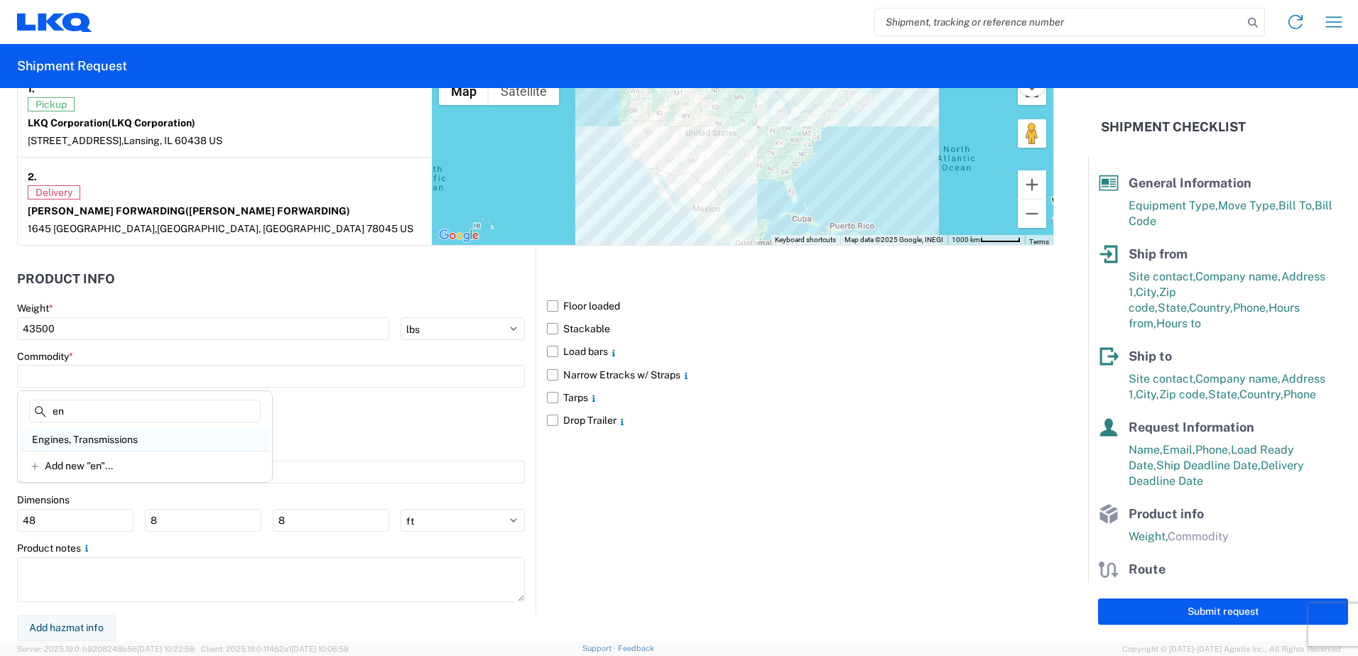
click at [114, 442] on div "Engines, Transmissions" at bounding box center [145, 439] width 249 height 23
type input "Engines, Transmissions"
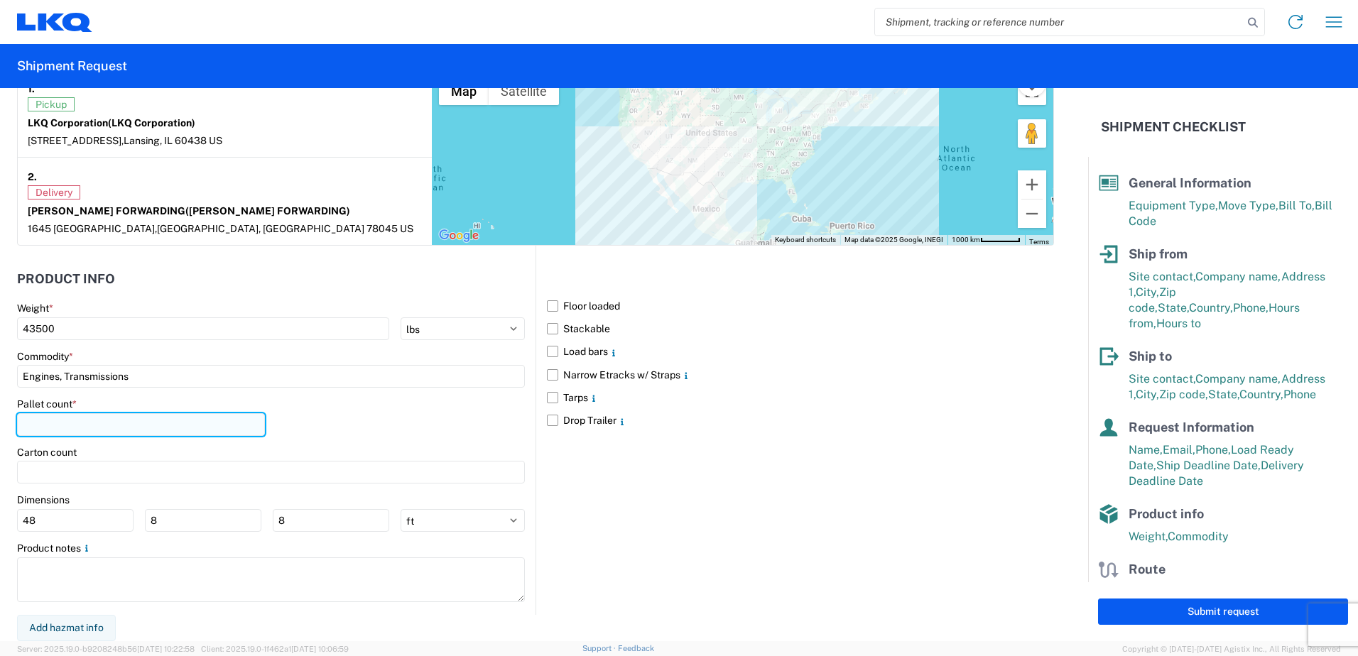
click at [39, 430] on input "number" at bounding box center [141, 424] width 248 height 23
type input "13"
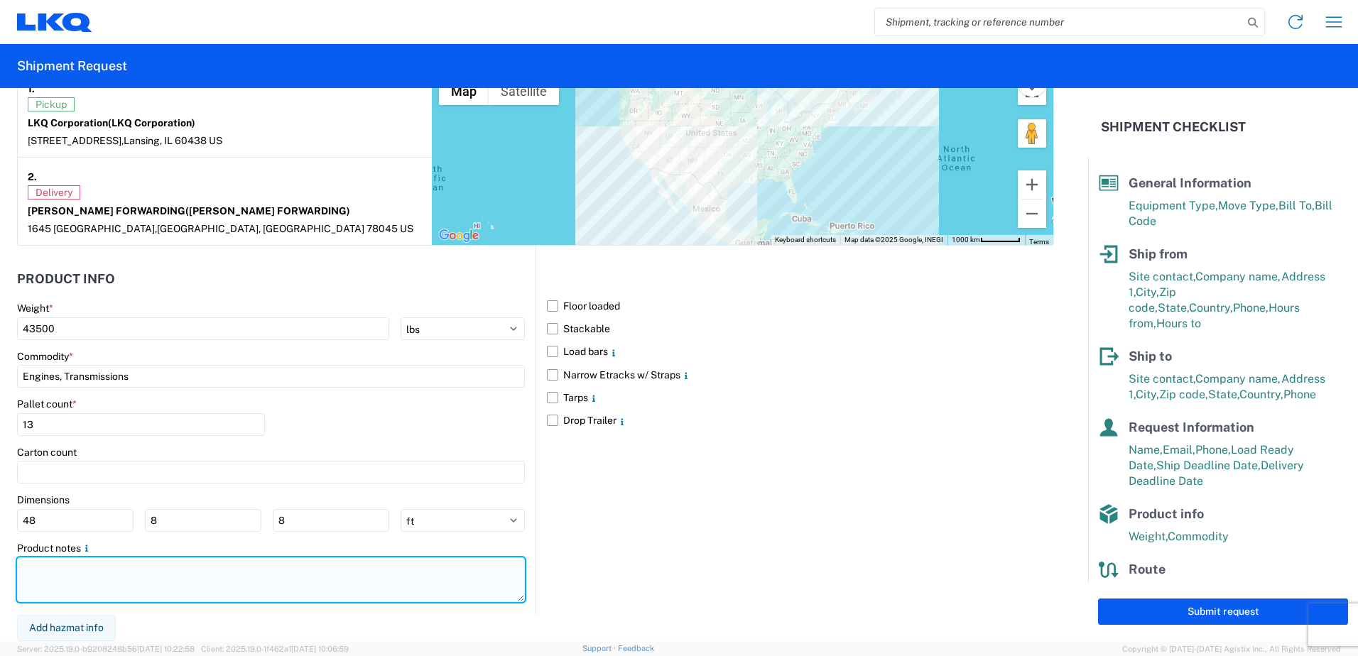
click at [114, 576] on textarea at bounding box center [271, 580] width 508 height 45
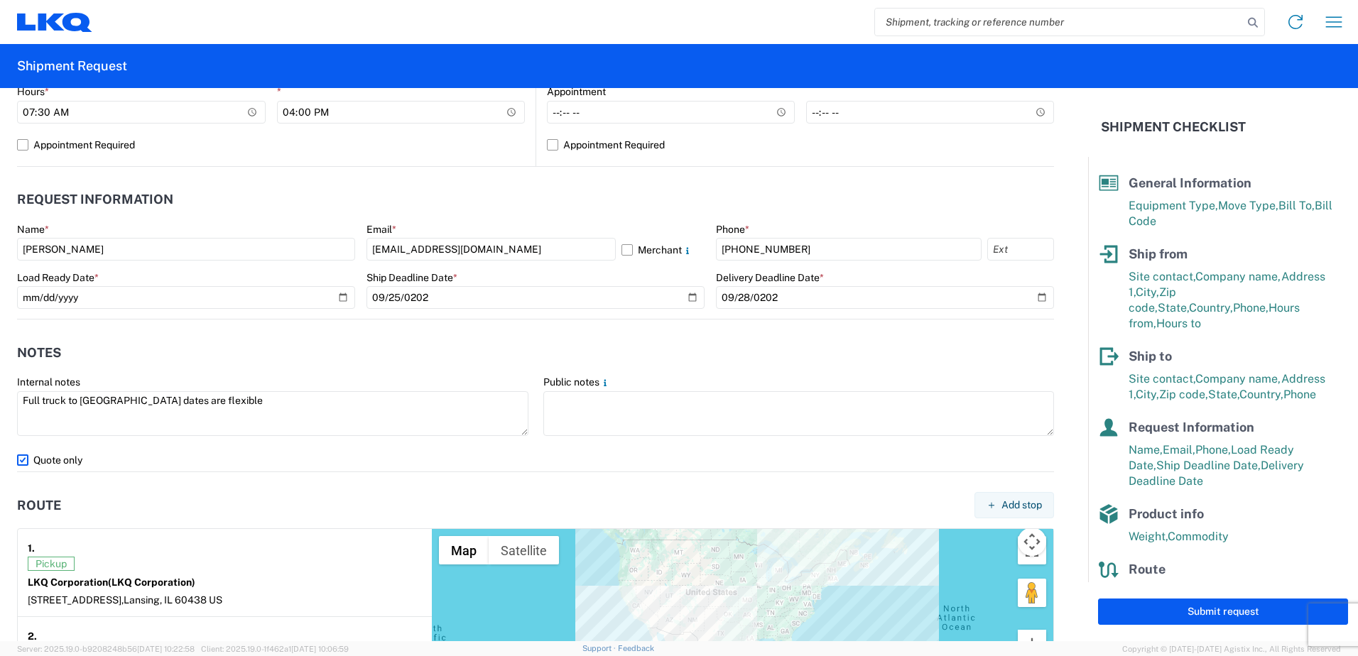
scroll to position [796, 0]
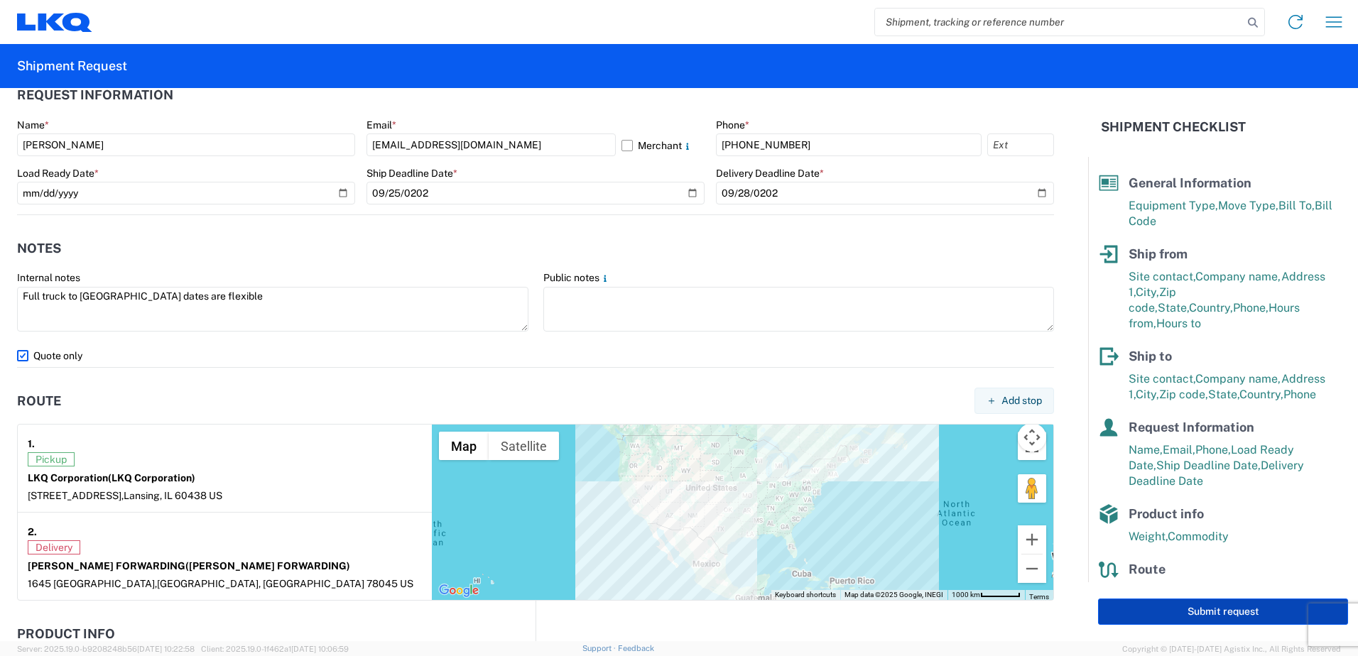
click at [1163, 607] on button "Submit request" at bounding box center [1223, 612] width 250 height 26
select select "US"
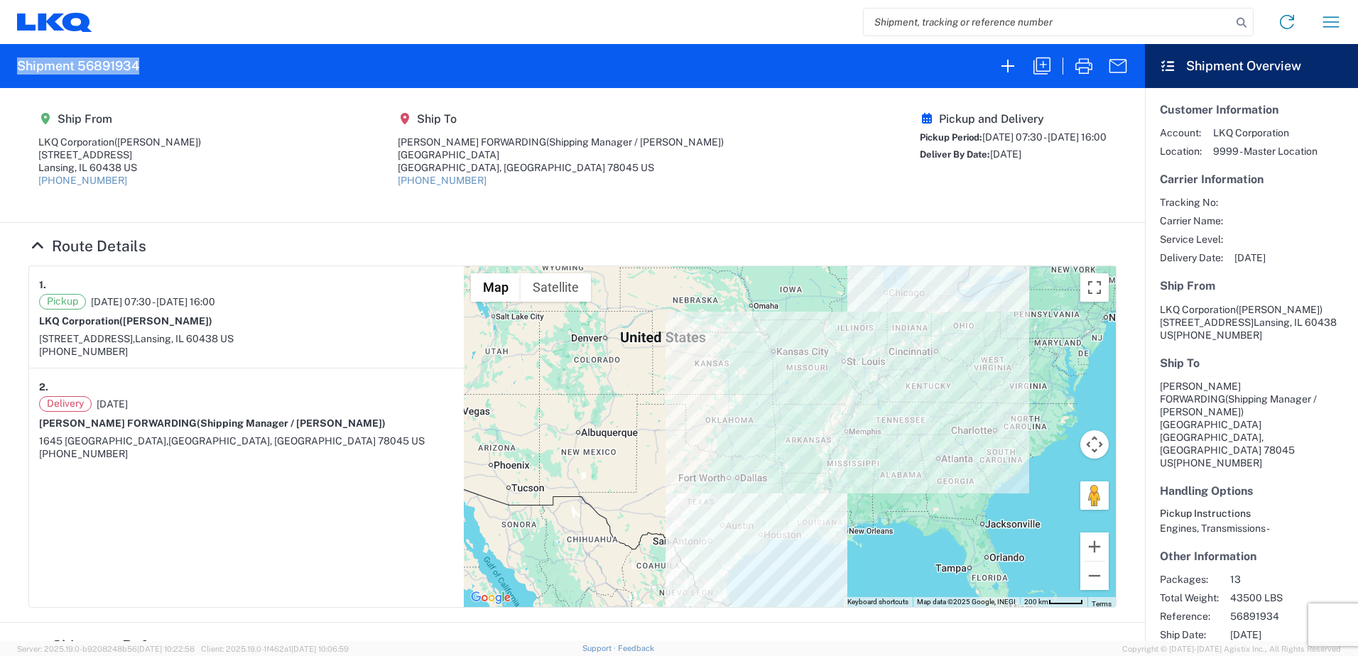
drag, startPoint x: 143, startPoint y: 65, endPoint x: 10, endPoint y: 65, distance: 133.6
click at [10, 65] on agx-form-header "Shipment 56891934" at bounding box center [572, 66] width 1145 height 44
copy h2 "Shipment 56891934"
